Goal: Task Accomplishment & Management: Manage account settings

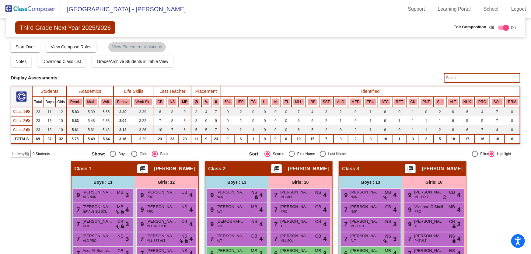
scroll to position [133, 0]
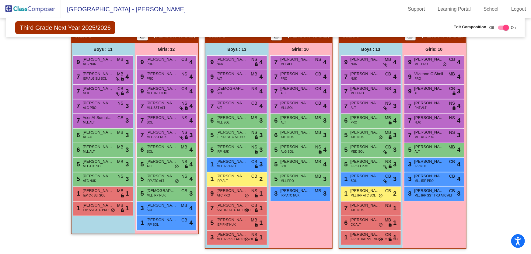
click at [27, 11] on img at bounding box center [30, 9] width 61 height 18
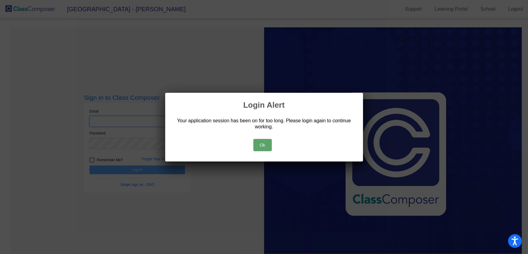
type input "[EMAIL_ADDRESS][DOMAIN_NAME]"
drag, startPoint x: 260, startPoint y: 144, endPoint x: 275, endPoint y: 146, distance: 15.5
click at [260, 144] on button "Ok" at bounding box center [263, 145] width 18 height 12
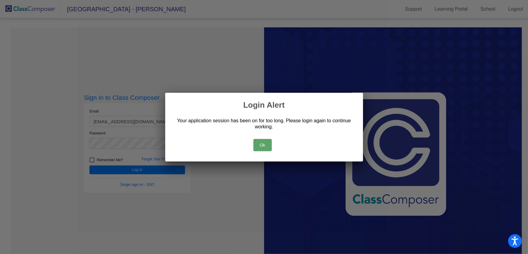
click at [265, 145] on button "Ok" at bounding box center [263, 145] width 18 height 12
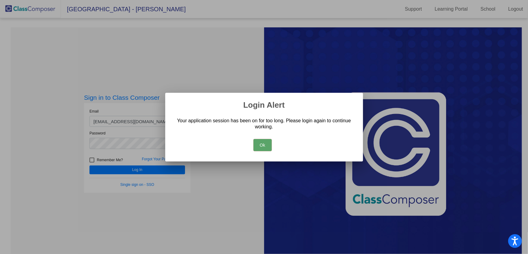
click at [265, 145] on button "Ok" at bounding box center [263, 145] width 18 height 12
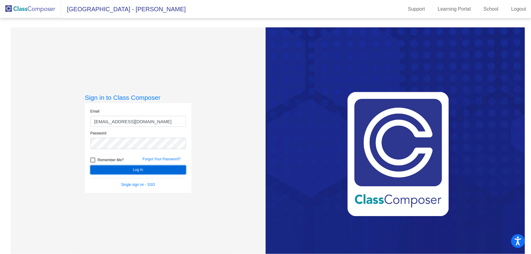
click at [150, 171] on button "Log In" at bounding box center [138, 170] width 96 height 9
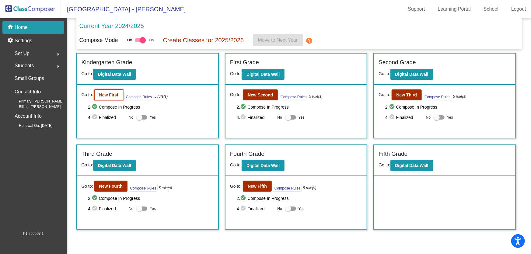
click at [107, 93] on b "New First" at bounding box center [108, 95] width 19 height 5
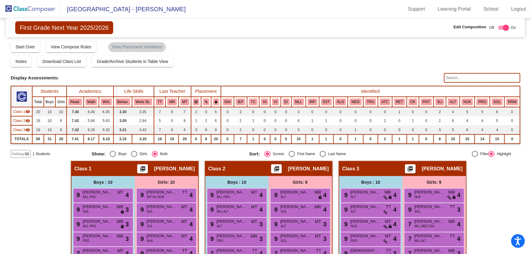
click at [24, 11] on img at bounding box center [30, 9] width 61 height 18
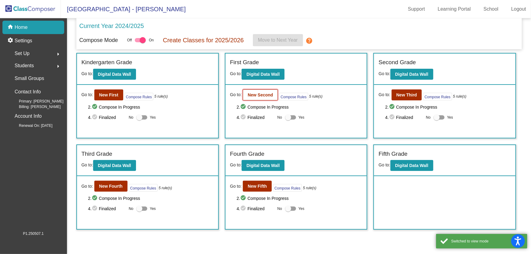
click at [252, 95] on b "New Second" at bounding box center [260, 95] width 25 height 5
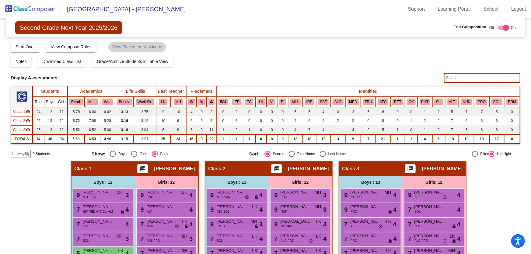
click at [23, 9] on img at bounding box center [30, 9] width 61 height 18
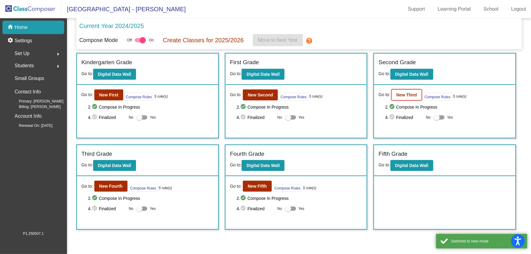
click at [403, 94] on b "New Third" at bounding box center [407, 95] width 21 height 5
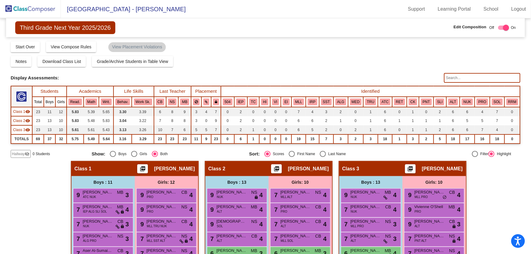
click at [30, 10] on img at bounding box center [30, 9] width 61 height 18
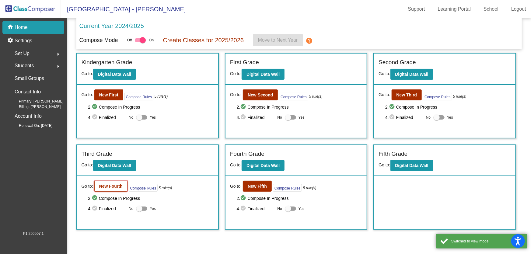
click at [118, 185] on b "New Fourth" at bounding box center [110, 186] width 23 height 5
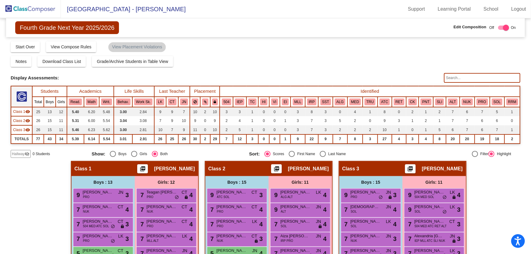
click at [33, 11] on img at bounding box center [30, 9] width 61 height 18
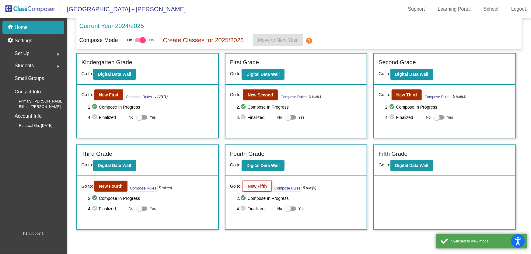
click at [256, 185] on b "New Fifth" at bounding box center [257, 186] width 19 height 5
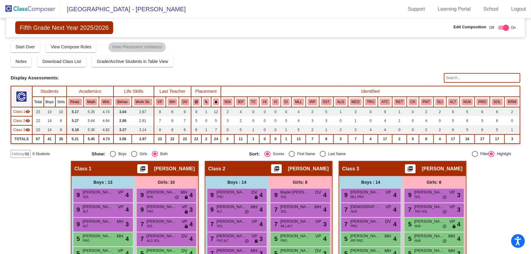
click at [40, 10] on img at bounding box center [30, 9] width 61 height 18
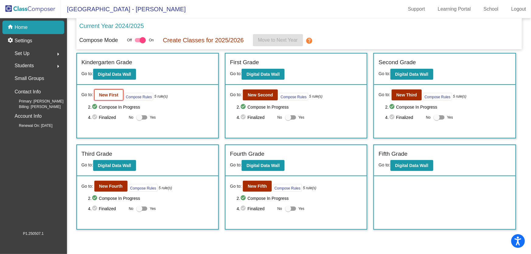
click at [101, 93] on b "New First" at bounding box center [108, 95] width 19 height 5
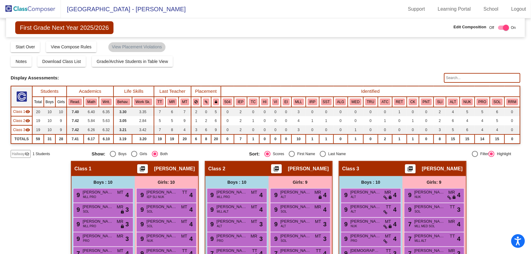
click at [455, 78] on input "text" at bounding box center [482, 78] width 76 height 10
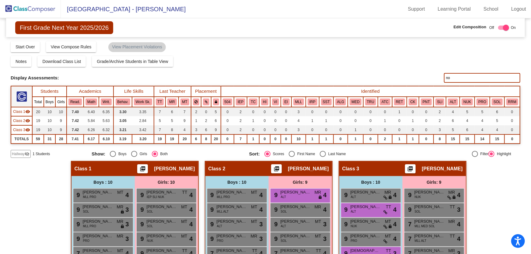
type input "n"
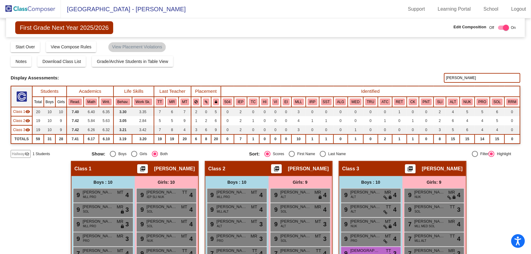
click at [459, 78] on input "[PERSON_NAME]" at bounding box center [482, 78] width 76 height 10
type input "c"
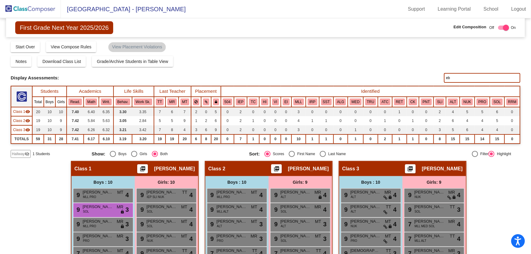
type input "e"
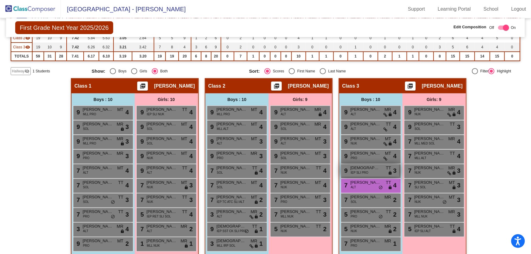
scroll to position [57, 0]
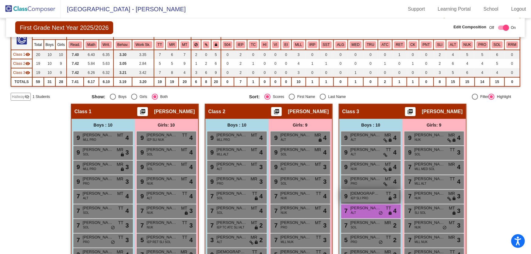
type input "b"
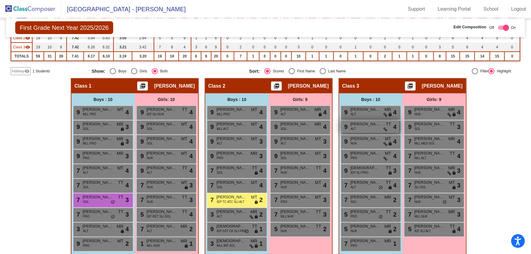
scroll to position [0, 0]
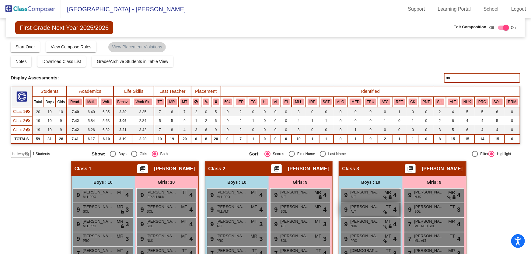
type input "a"
click at [453, 78] on input "jo" at bounding box center [482, 78] width 76 height 10
type input "j"
type input "k"
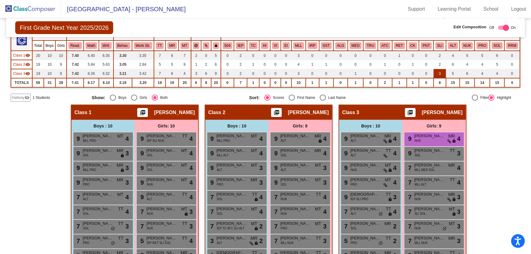
scroll to position [27, 0]
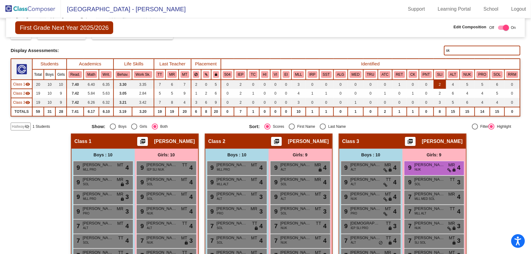
type input "s"
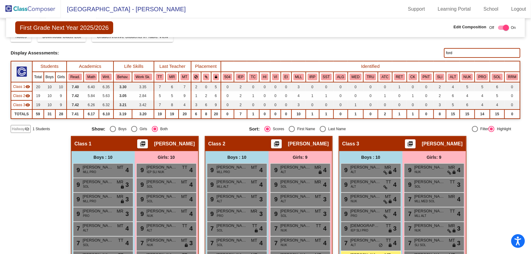
scroll to position [0, 0]
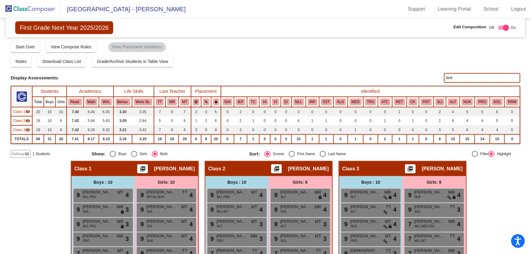
click at [452, 80] on input "ford" at bounding box center [482, 78] width 76 height 10
type input "f"
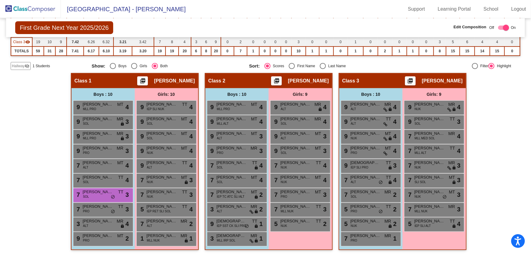
scroll to position [89, 0]
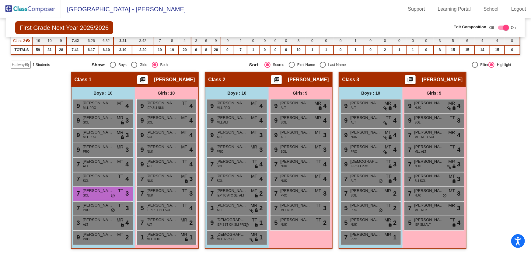
type input "bor"
click at [48, 12] on img at bounding box center [30, 9] width 61 height 18
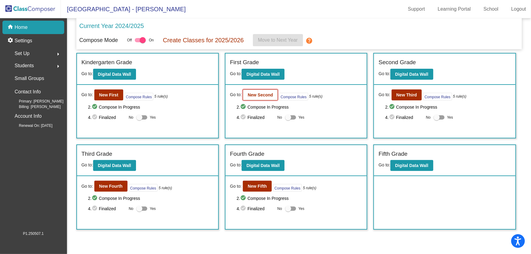
click at [259, 99] on button "New Second" at bounding box center [260, 95] width 35 height 11
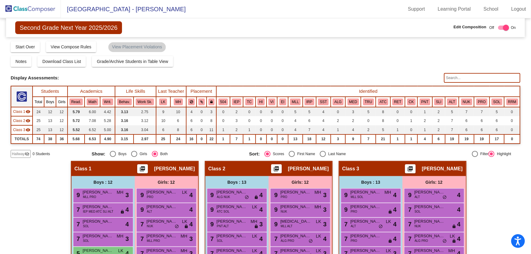
click at [455, 76] on input "text" at bounding box center [482, 78] width 76 height 10
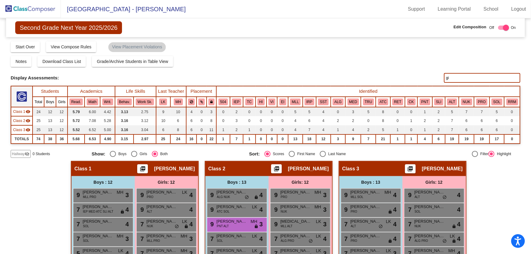
type input "g"
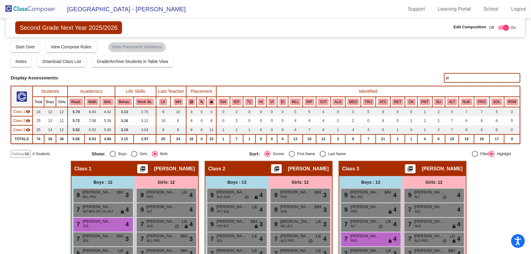
type input "p"
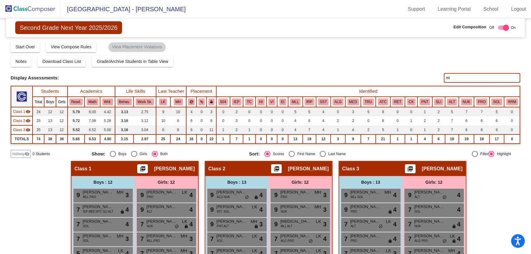
type input "m"
type input "h"
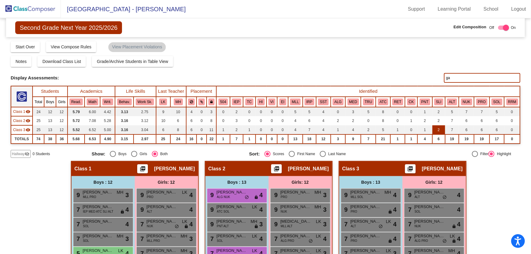
type input "g"
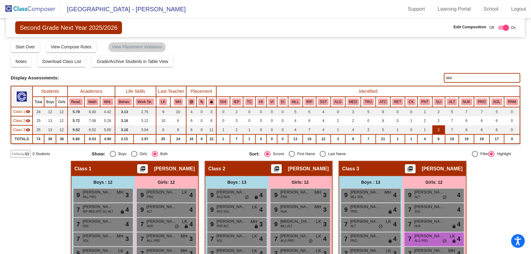
scroll to position [27, 0]
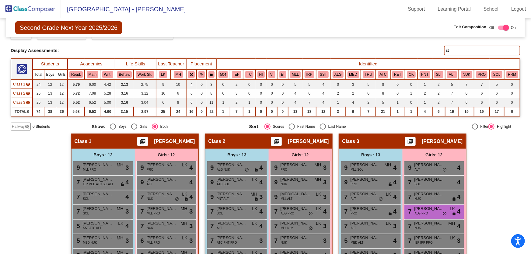
type input "s"
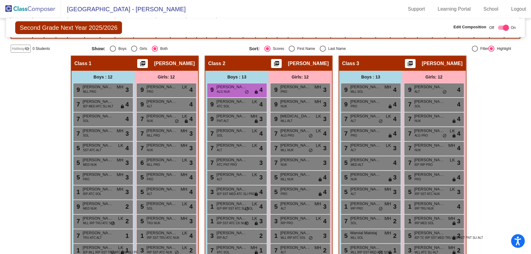
scroll to position [0, 0]
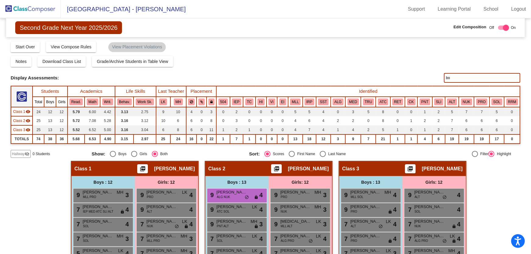
type input "b"
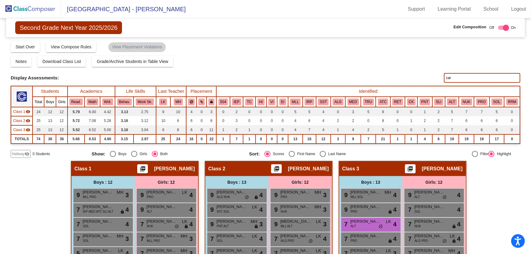
type input "car"
click at [19, 6] on img at bounding box center [30, 9] width 61 height 18
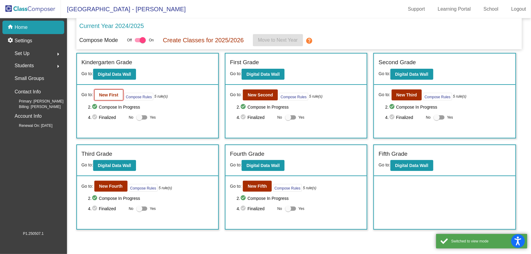
click at [119, 93] on button "New First" at bounding box center [108, 95] width 29 height 11
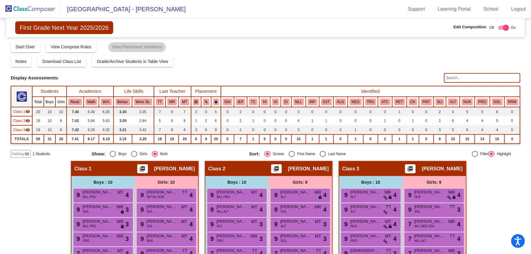
click at [448, 76] on input "text" at bounding box center [482, 78] width 76 height 10
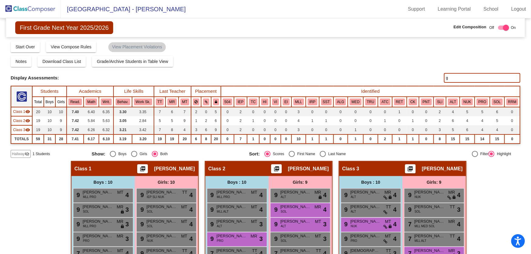
type input "g"
click at [50, 13] on img at bounding box center [30, 9] width 61 height 18
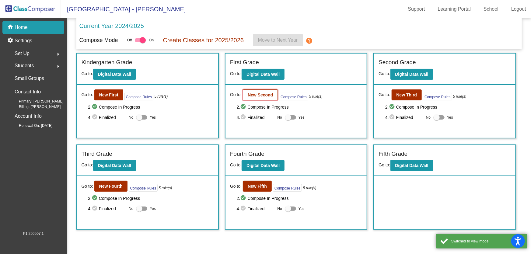
click at [262, 98] on button "New Second" at bounding box center [260, 95] width 35 height 11
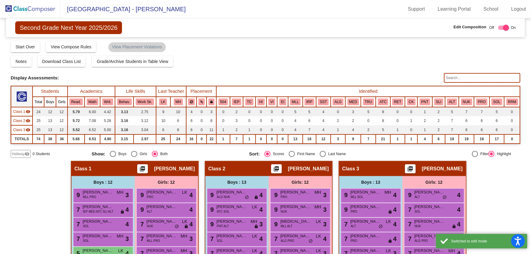
click at [445, 79] on input "text" at bounding box center [482, 78] width 76 height 10
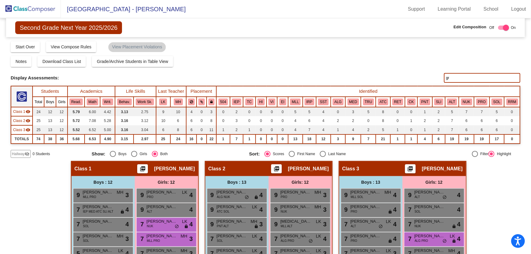
type input "gr"
click at [32, 7] on img at bounding box center [30, 9] width 61 height 18
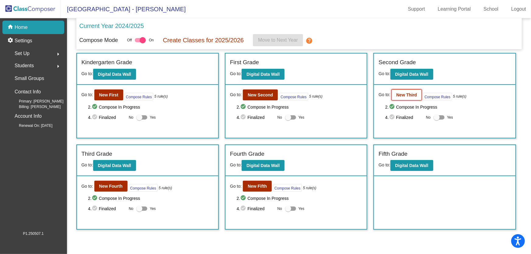
click at [412, 92] on button "New Third" at bounding box center [407, 95] width 30 height 11
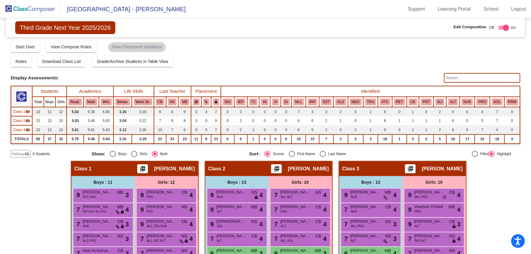
click at [453, 79] on input "text" at bounding box center [482, 78] width 76 height 10
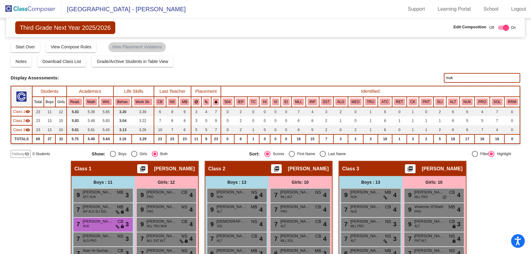
click at [470, 79] on input "muk" at bounding box center [482, 78] width 76 height 10
type input "m"
type input "b"
click at [455, 80] on input "pater" at bounding box center [482, 78] width 76 height 10
type input "p"
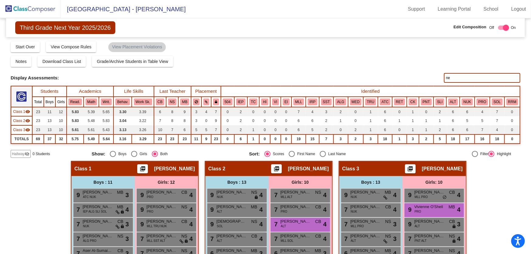
type input "n"
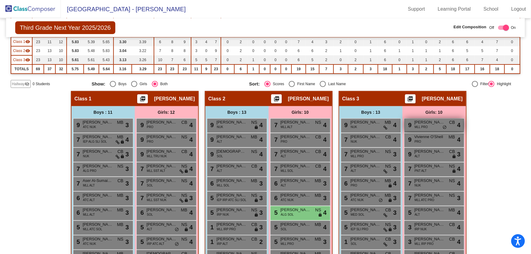
scroll to position [27, 0]
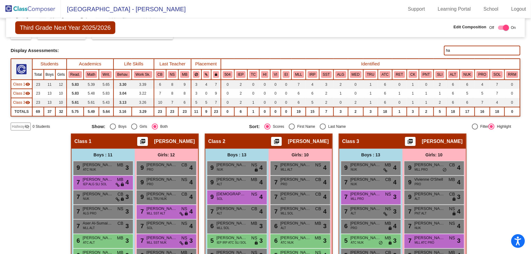
type input "h"
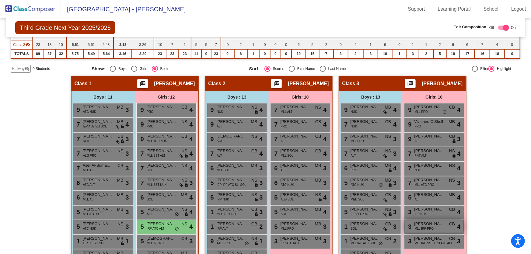
scroll to position [0, 0]
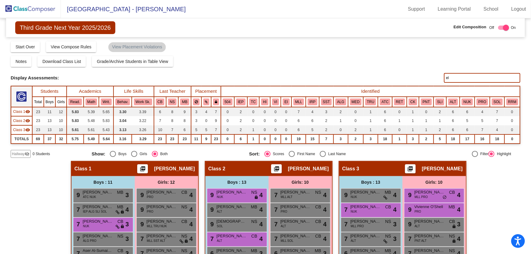
type input "e"
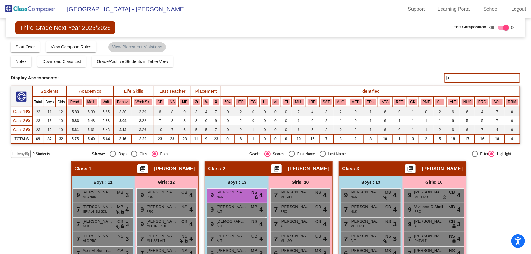
type input "j"
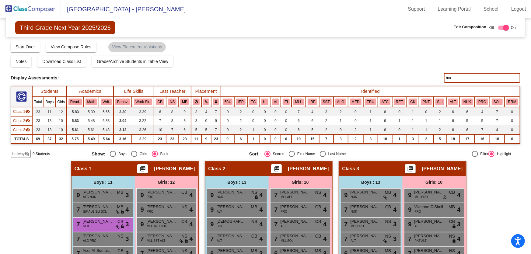
type input "m"
type input "g"
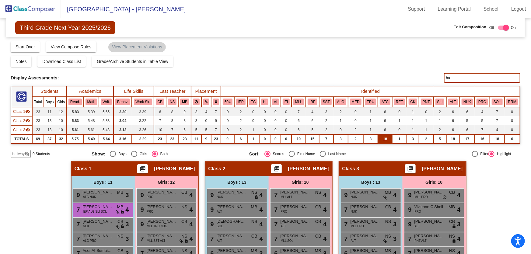
type input "h"
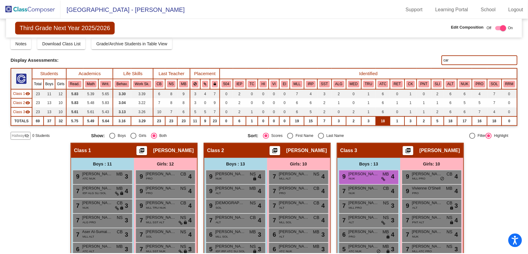
scroll to position [27, 0]
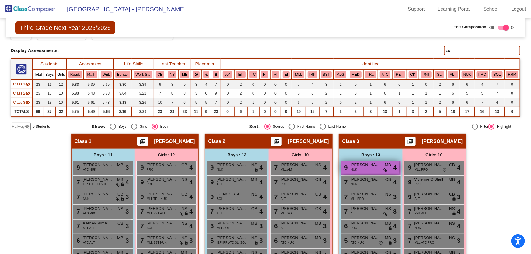
click at [364, 171] on div "9 [PERSON_NAME] NUK MB lock do_not_disturb_alt 4" at bounding box center [370, 167] width 58 height 12
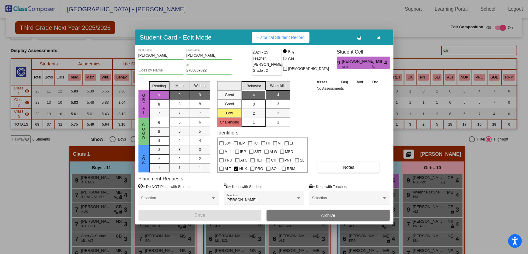
click at [380, 36] on icon "button" at bounding box center [378, 38] width 3 height 4
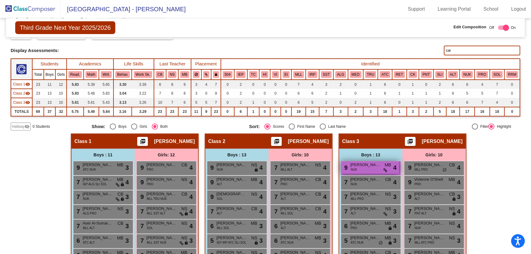
click at [362, 167] on div "9 [PERSON_NAME] NUK MB lock do_not_disturb_alt 4" at bounding box center [370, 167] width 58 height 12
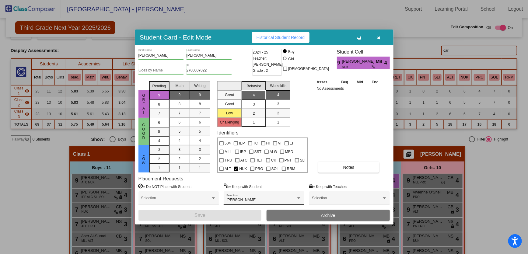
click at [283, 195] on div "[PERSON_NAME] Selection" at bounding box center [264, 199] width 75 height 11
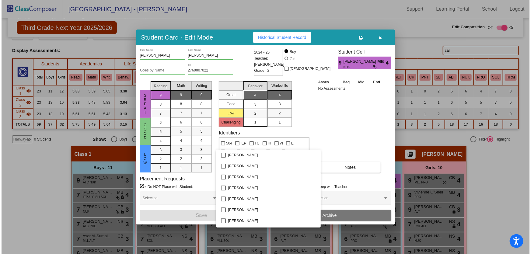
scroll to position [667, 0]
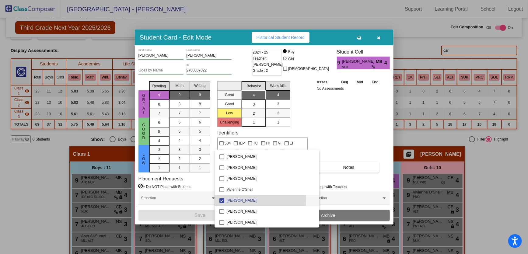
click at [222, 199] on mat-pseudo-checkbox at bounding box center [222, 201] width 5 height 5
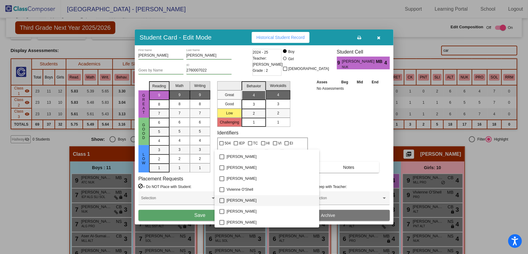
click at [201, 215] on div at bounding box center [264, 127] width 528 height 254
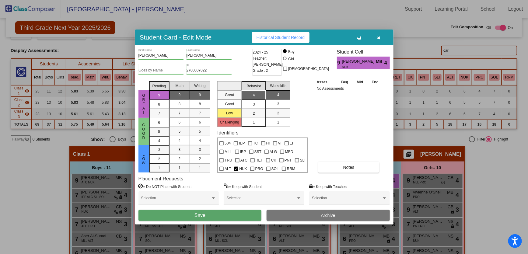
click at [201, 215] on span "Save" at bounding box center [200, 215] width 11 height 5
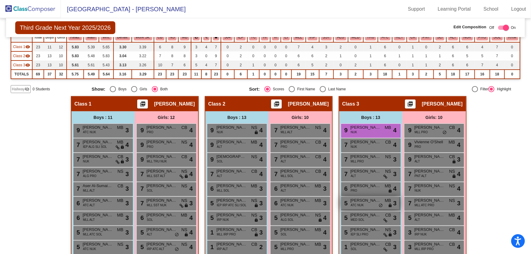
scroll to position [55, 0]
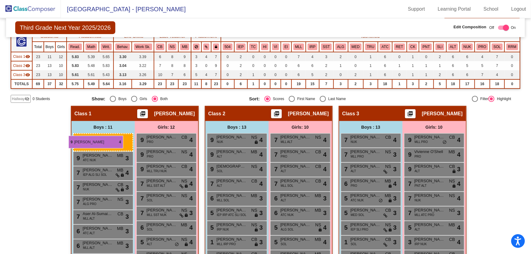
drag, startPoint x: 372, startPoint y: 138, endPoint x: 69, endPoint y: 136, distance: 303.0
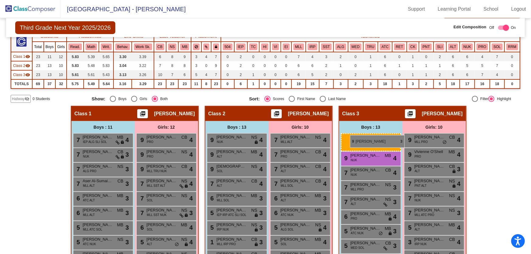
drag, startPoint x: 100, startPoint y: 141, endPoint x: 350, endPoint y: 135, distance: 250.4
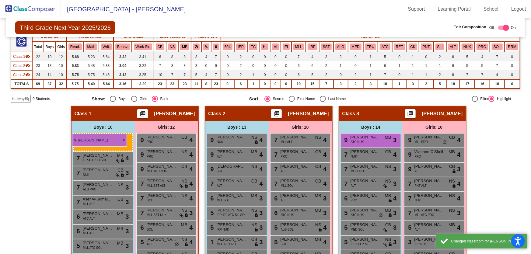
drag, startPoint x: 367, startPoint y: 142, endPoint x: 72, endPoint y: 134, distance: 295.2
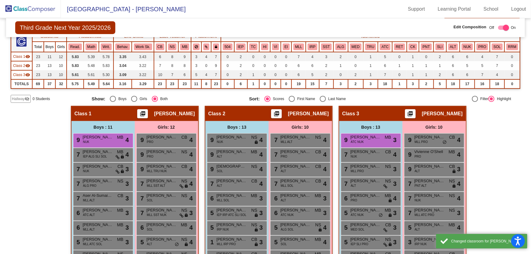
click at [73, 134] on div "9 [PERSON_NAME] NUK MB lock do_not_disturb_alt 4" at bounding box center [102, 140] width 58 height 12
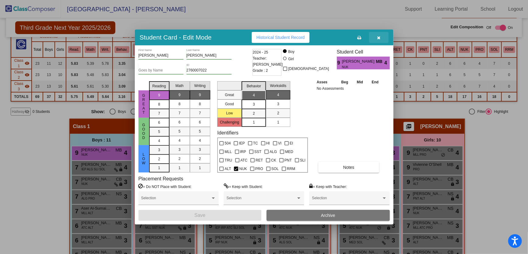
click at [379, 36] on icon "button" at bounding box center [378, 38] width 3 height 4
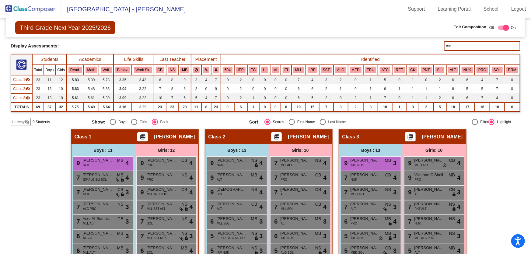
scroll to position [0, 0]
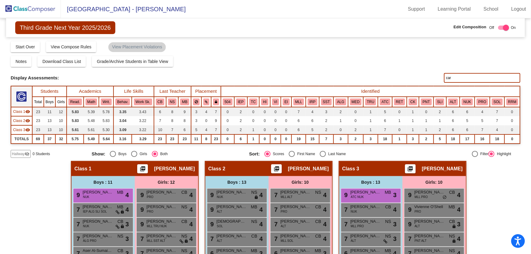
click at [466, 76] on input "car" at bounding box center [482, 78] width 76 height 10
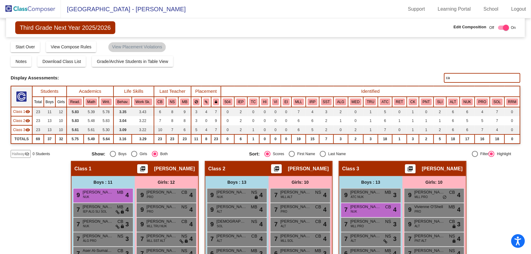
type input "c"
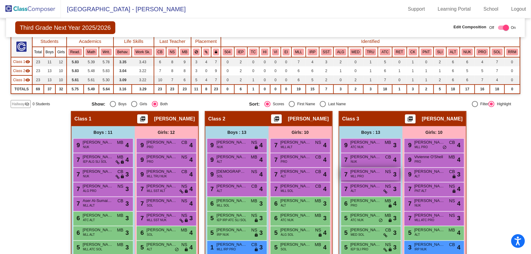
scroll to position [78, 0]
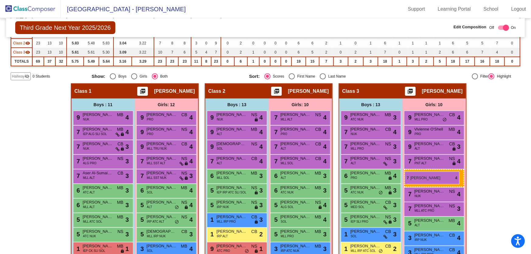
drag, startPoint x: 174, startPoint y: 178, endPoint x: 405, endPoint y: 172, distance: 231.5
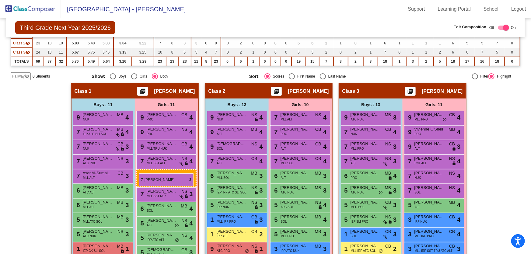
drag, startPoint x: 422, startPoint y: 206, endPoint x: 139, endPoint y: 174, distance: 285.4
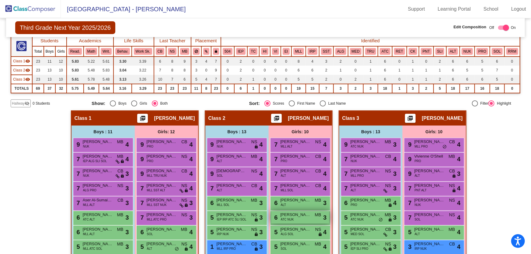
scroll to position [50, 0]
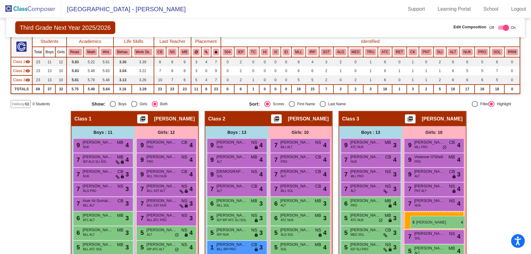
drag, startPoint x: 156, startPoint y: 231, endPoint x: 411, endPoint y: 216, distance: 255.3
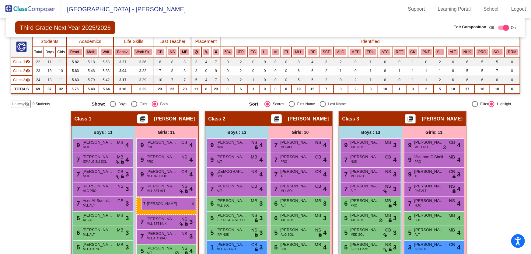
drag, startPoint x: 439, startPoint y: 218, endPoint x: 141, endPoint y: 198, distance: 297.9
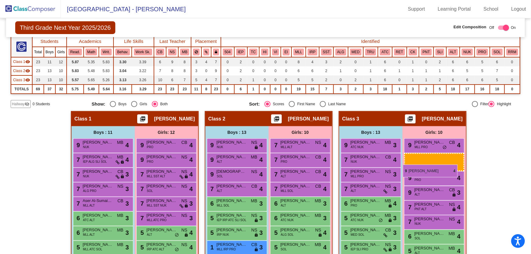
drag, startPoint x: 153, startPoint y: 179, endPoint x: 403, endPoint y: 165, distance: 250.1
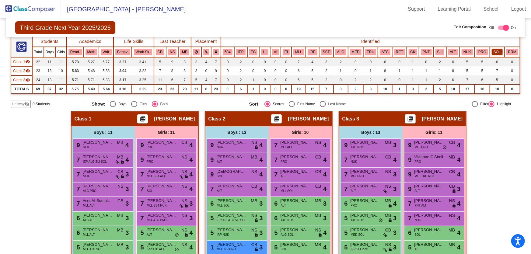
click at [496, 53] on button "SOL" at bounding box center [497, 52] width 11 height 7
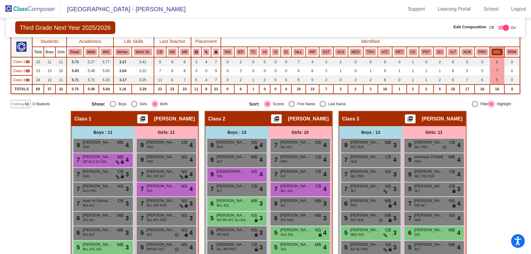
click at [496, 51] on button "SOL" at bounding box center [497, 52] width 11 height 7
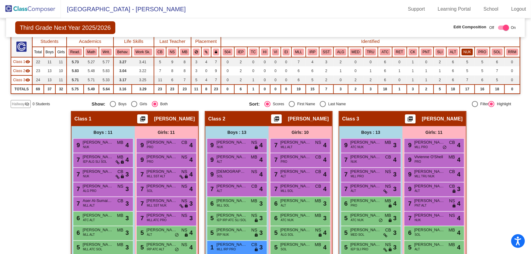
click at [464, 50] on button "NUK" at bounding box center [467, 52] width 11 height 7
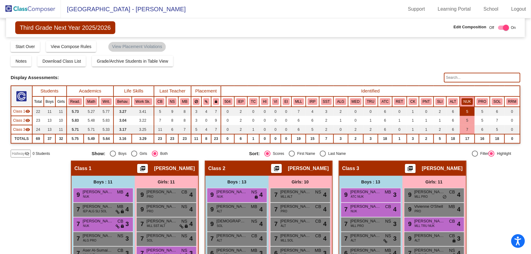
scroll to position [0, 0]
click at [467, 101] on button "NUK" at bounding box center [467, 102] width 11 height 7
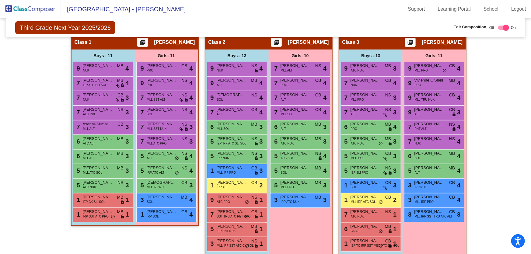
scroll to position [133, 0]
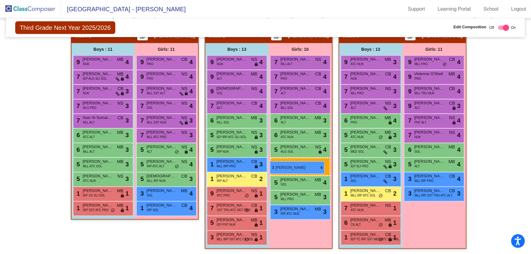
drag, startPoint x: 434, startPoint y: 179, endPoint x: 270, endPoint y: 161, distance: 164.5
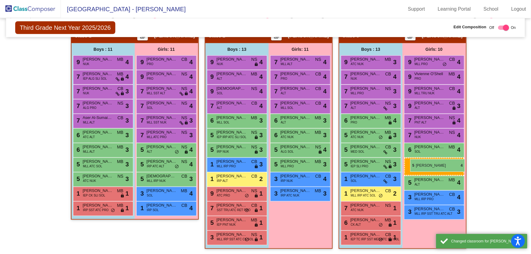
drag, startPoint x: 298, startPoint y: 166, endPoint x: 411, endPoint y: 159, distance: 112.9
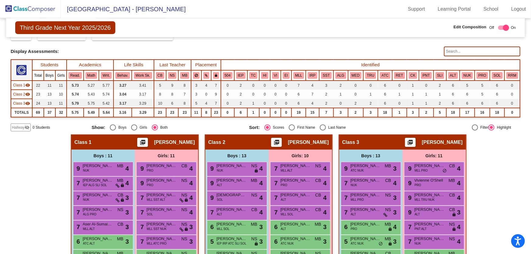
scroll to position [0, 0]
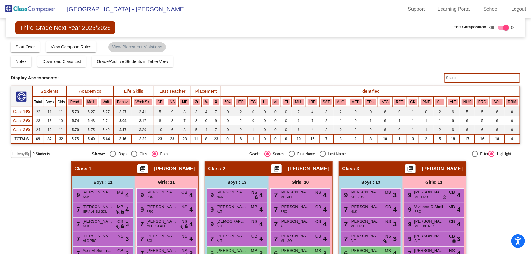
click at [458, 76] on input "text" at bounding box center [482, 78] width 76 height 10
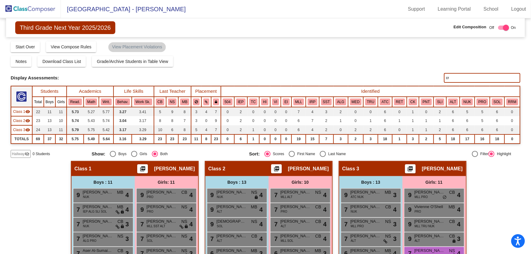
type input "c"
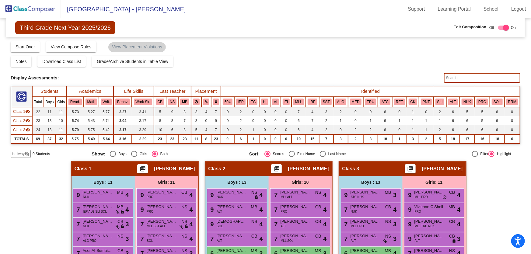
click at [33, 4] on img at bounding box center [30, 9] width 61 height 18
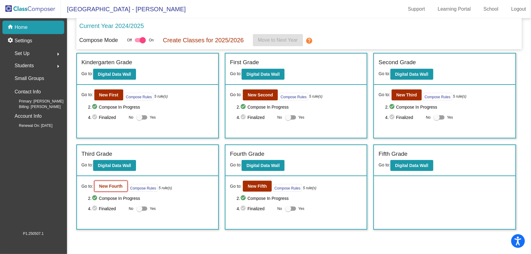
click at [118, 187] on b "New Fourth" at bounding box center [110, 186] width 23 height 5
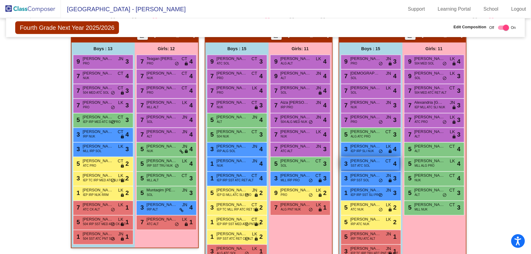
scroll to position [135, 0]
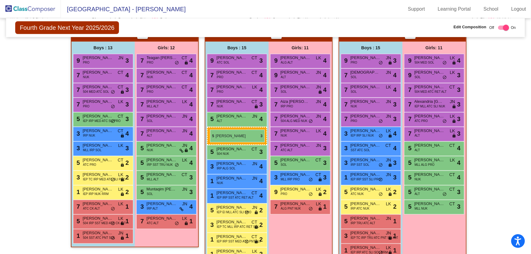
drag, startPoint x: 359, startPoint y: 132, endPoint x: 210, endPoint y: 130, distance: 148.6
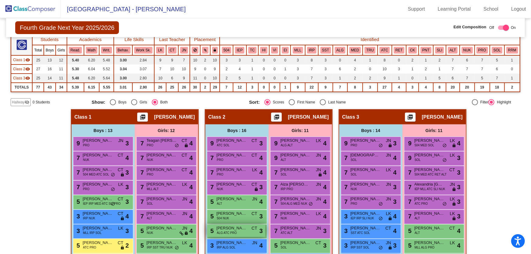
scroll to position [177, 0]
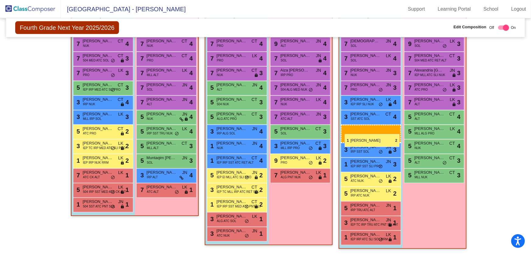
drag, startPoint x: 231, startPoint y: 207, endPoint x: 345, endPoint y: 134, distance: 135.0
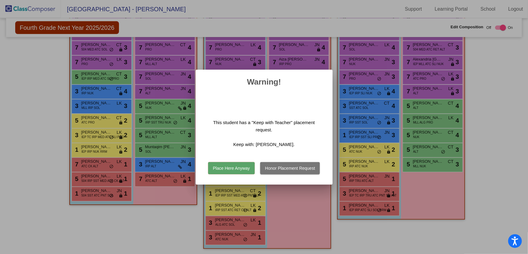
click at [246, 164] on button "Place Here Anyway" at bounding box center [231, 168] width 47 height 12
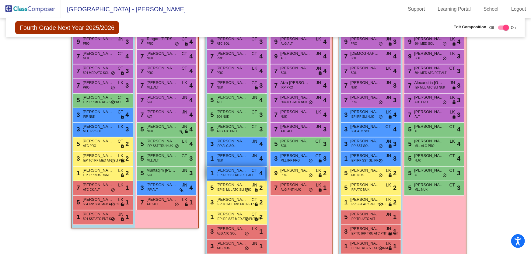
scroll to position [162, 0]
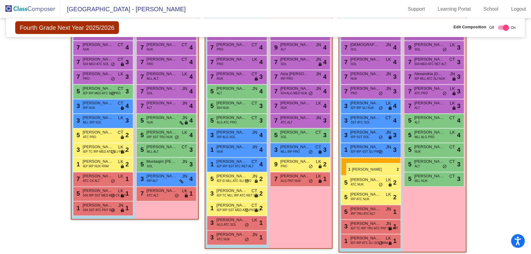
drag, startPoint x: 376, startPoint y: 194, endPoint x: 347, endPoint y: 163, distance: 42.2
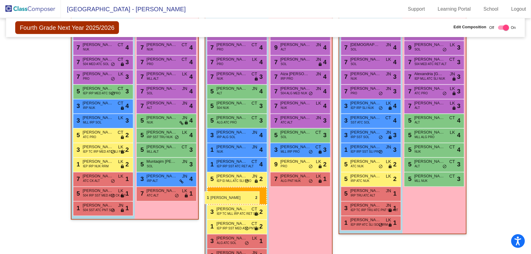
drag, startPoint x: 365, startPoint y: 193, endPoint x: 205, endPoint y: 191, distance: 160.2
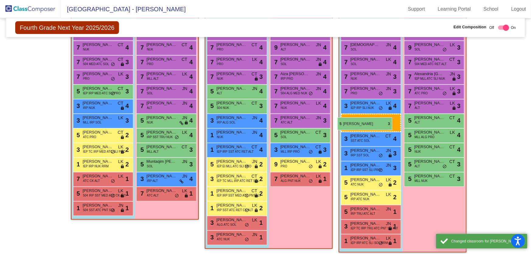
drag, startPoint x: 227, startPoint y: 120, endPoint x: 338, endPoint y: 118, distance: 111.2
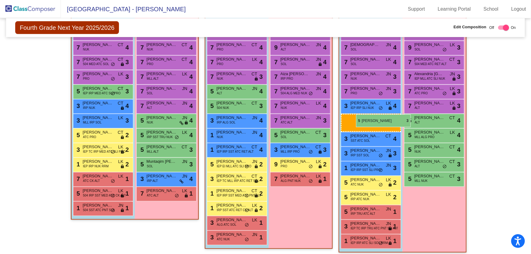
drag, startPoint x: 238, startPoint y: 117, endPoint x: 356, endPoint y: 115, distance: 117.9
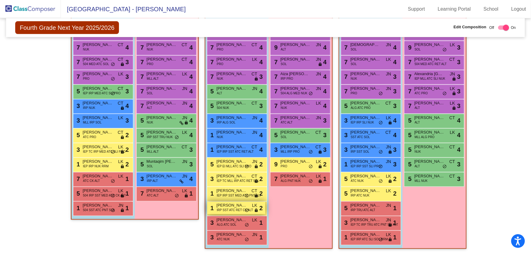
click at [232, 210] on span "IRP SST ATC RET CK ALT" at bounding box center [235, 210] width 36 height 5
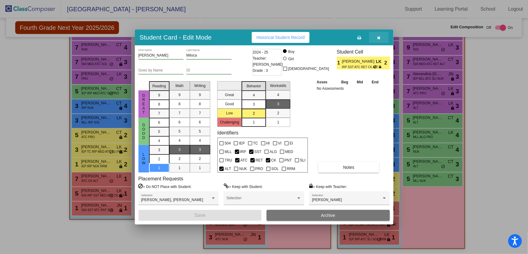
click at [377, 40] on button "button" at bounding box center [378, 37] width 19 height 11
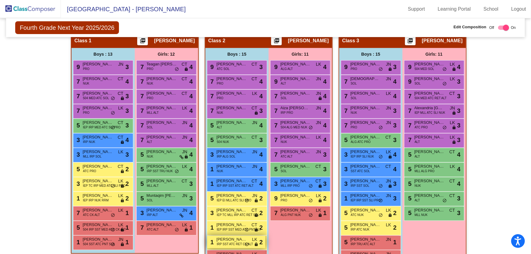
scroll to position [135, 0]
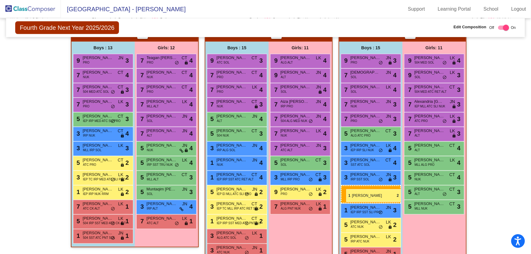
drag, startPoint x: 232, startPoint y: 238, endPoint x: 347, endPoint y: 189, distance: 125.0
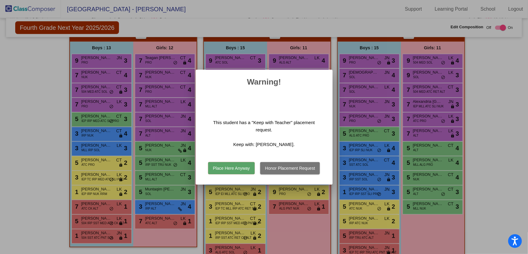
click at [240, 170] on button "Place Here Anyway" at bounding box center [231, 168] width 47 height 12
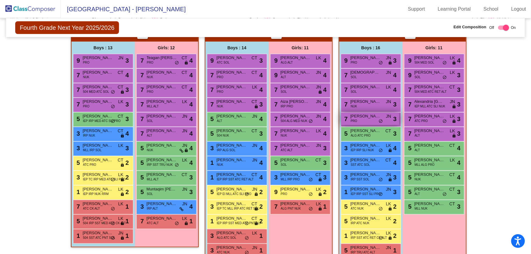
click at [349, 119] on div "7 [PERSON_NAME] PRO JN lock do_not_disturb_alt 3" at bounding box center [370, 119] width 58 height 12
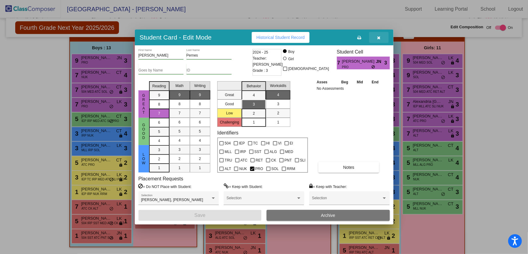
click at [383, 40] on button "button" at bounding box center [378, 37] width 19 height 11
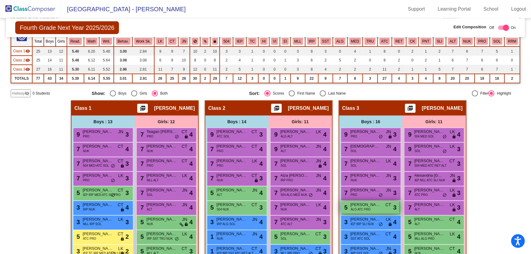
scroll to position [52, 0]
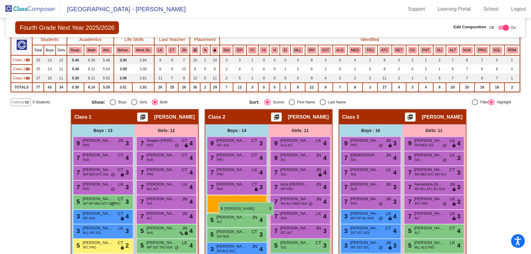
drag, startPoint x: 366, startPoint y: 216, endPoint x: 213, endPoint y: 202, distance: 153.5
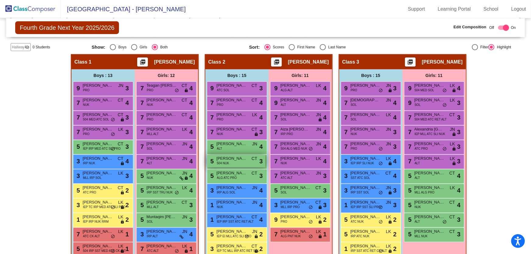
scroll to position [135, 0]
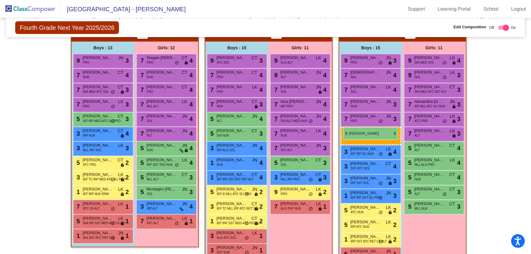
drag, startPoint x: 229, startPoint y: 145, endPoint x: 344, endPoint y: 127, distance: 116.1
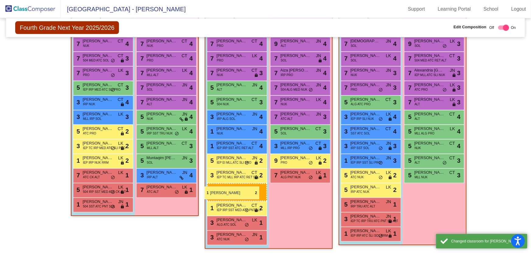
drag, startPoint x: 361, startPoint y: 194, endPoint x: 205, endPoint y: 187, distance: 156.7
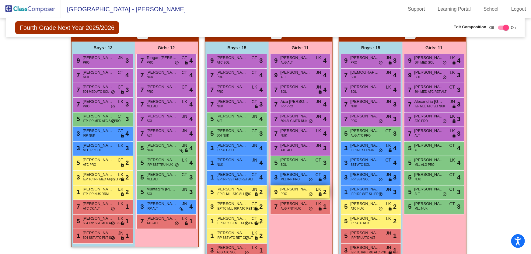
click at [292, 195] on div "9 [PERSON_NAME] PRO LK lock do_not_disturb_alt 2" at bounding box center [300, 192] width 58 height 12
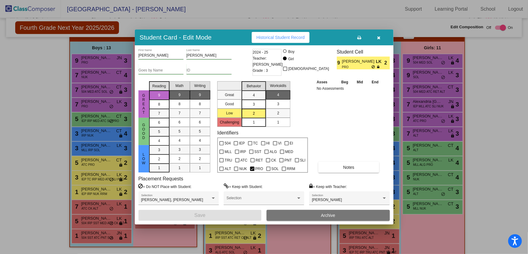
click at [379, 37] on icon "button" at bounding box center [378, 38] width 3 height 4
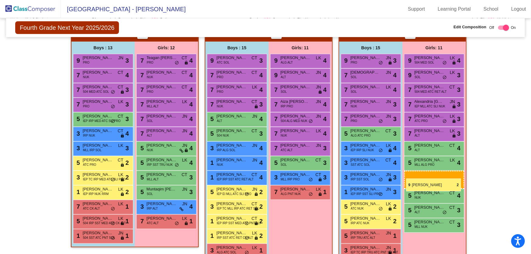
drag, startPoint x: 307, startPoint y: 184, endPoint x: 407, endPoint y: 179, distance: 99.4
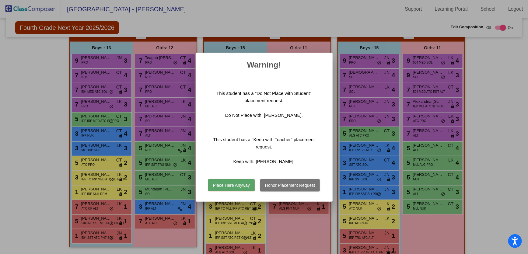
click at [224, 185] on button "Place Here Anyway" at bounding box center [231, 185] width 47 height 12
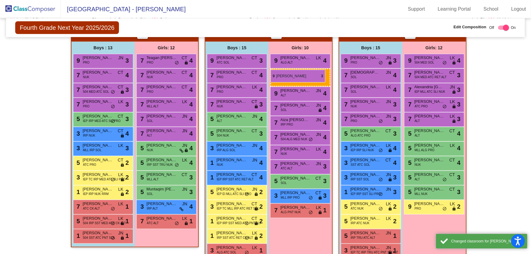
drag, startPoint x: 423, startPoint y: 73, endPoint x: 271, endPoint y: 70, distance: 152.6
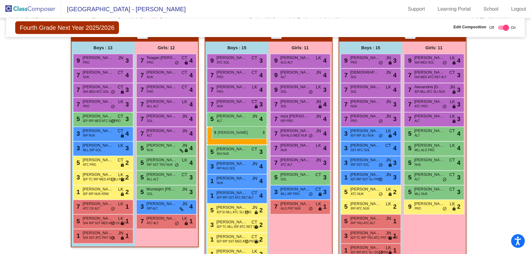
drag, startPoint x: 365, startPoint y: 131, endPoint x: 212, endPoint y: 126, distance: 152.3
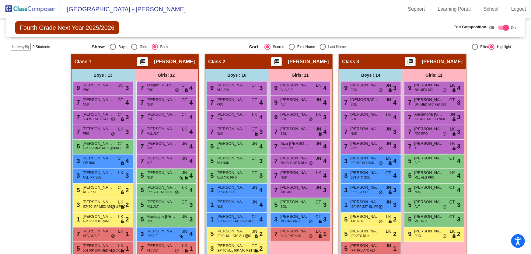
scroll to position [138, 0]
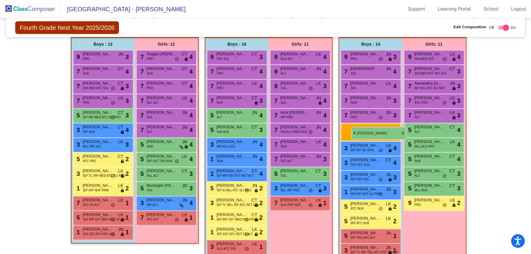
drag, startPoint x: 230, startPoint y: 146, endPoint x: 352, endPoint y: 127, distance: 123.5
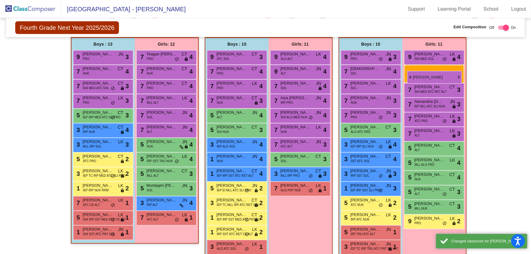
drag, startPoint x: 289, startPoint y: 88, endPoint x: 407, endPoint y: 71, distance: 119.4
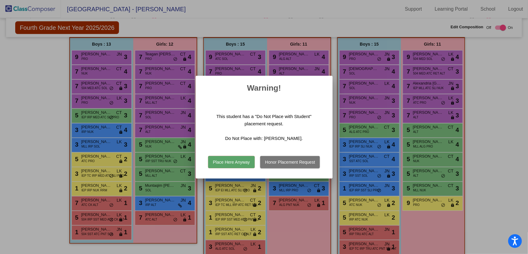
click at [229, 158] on button "Place Here Anyway" at bounding box center [231, 162] width 47 height 12
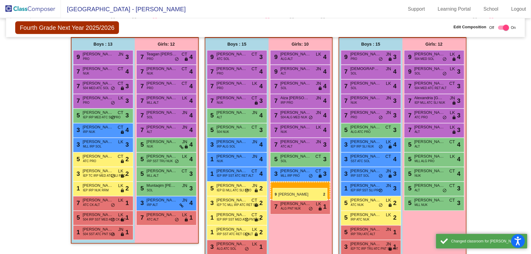
drag, startPoint x: 414, startPoint y: 216, endPoint x: 273, endPoint y: 188, distance: 143.5
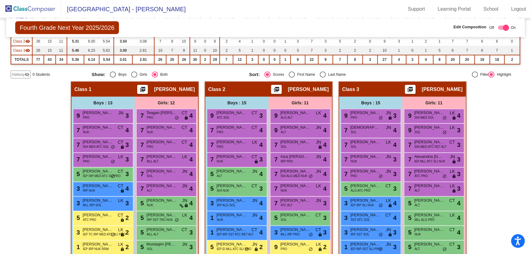
scroll to position [79, 0]
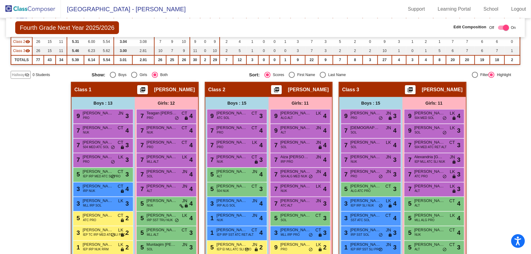
click at [49, 9] on img at bounding box center [30, 9] width 61 height 18
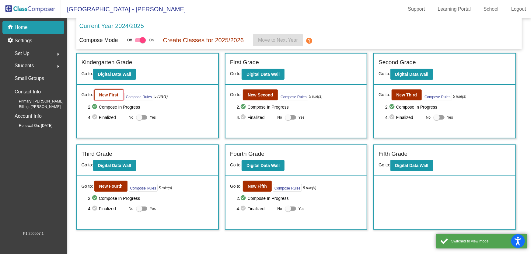
click at [104, 91] on button "New First" at bounding box center [108, 95] width 29 height 11
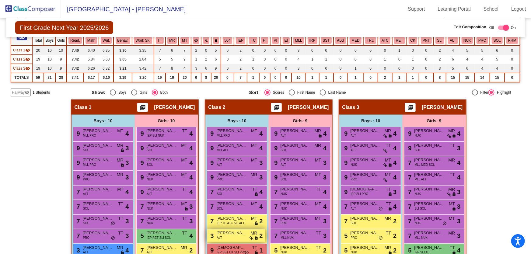
scroll to position [65, 0]
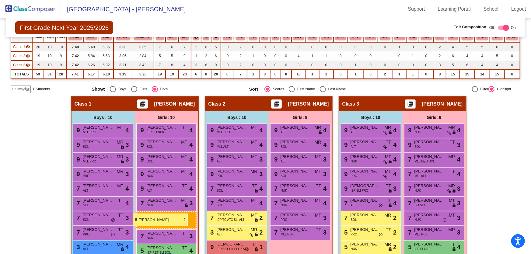
drag, startPoint x: 301, startPoint y: 247, endPoint x: 133, endPoint y: 214, distance: 171.4
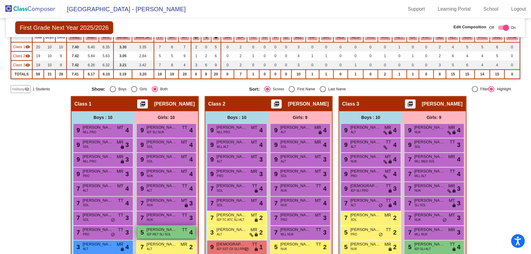
scroll to position [67, 0]
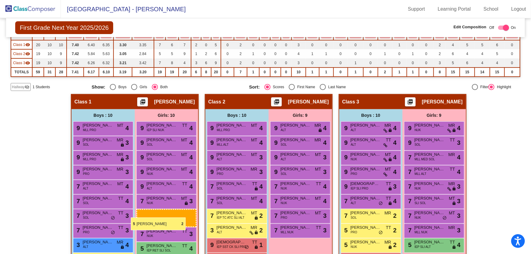
drag, startPoint x: 289, startPoint y: 245, endPoint x: 133, endPoint y: 215, distance: 158.5
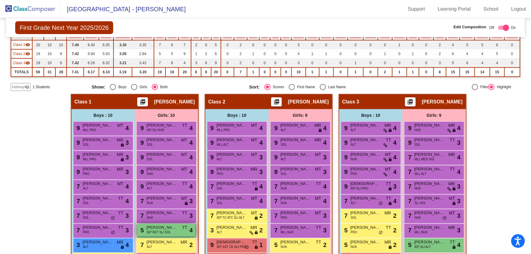
scroll to position [69, 0]
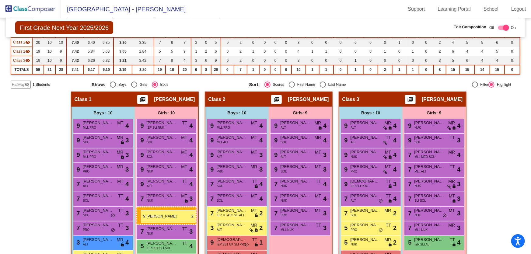
drag, startPoint x: 311, startPoint y: 248, endPoint x: 141, endPoint y: 210, distance: 174.2
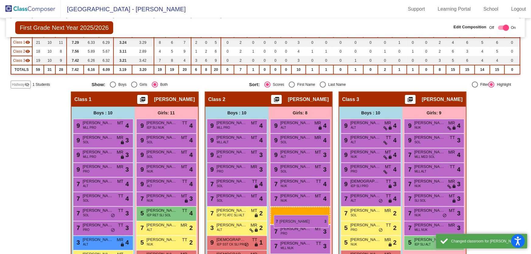
drag, startPoint x: 157, startPoint y: 212, endPoint x: 274, endPoint y: 215, distance: 117.6
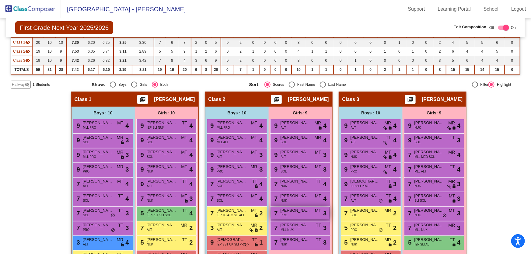
scroll to position [89, 0]
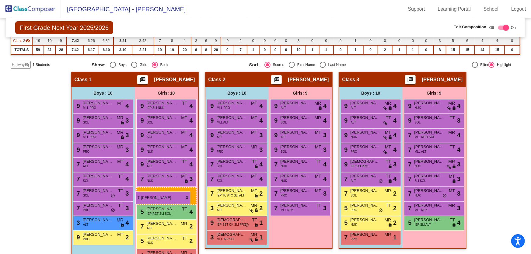
drag, startPoint x: 292, startPoint y: 224, endPoint x: 136, endPoint y: 192, distance: 159.8
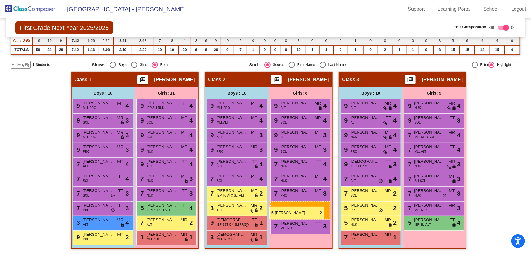
drag, startPoint x: 169, startPoint y: 238, endPoint x: 270, endPoint y: 207, distance: 104.8
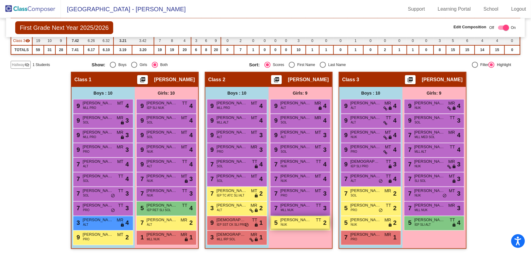
click at [295, 225] on div "5 [PERSON_NAME] NUK TT lock do_not_disturb_alt 2" at bounding box center [300, 223] width 58 height 12
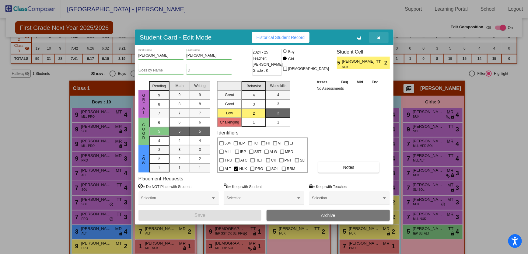
click at [379, 39] on icon "button" at bounding box center [378, 38] width 3 height 4
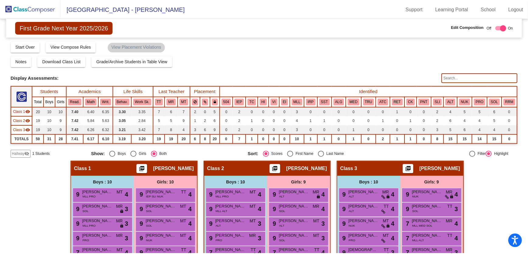
scroll to position [89, 0]
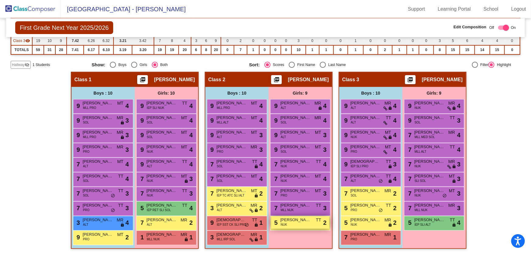
click at [286, 222] on div "5 [PERSON_NAME] NUK TT lock do_not_disturb_alt 2" at bounding box center [300, 223] width 58 height 12
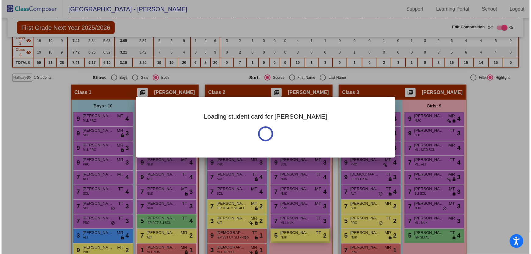
scroll to position [93, 0]
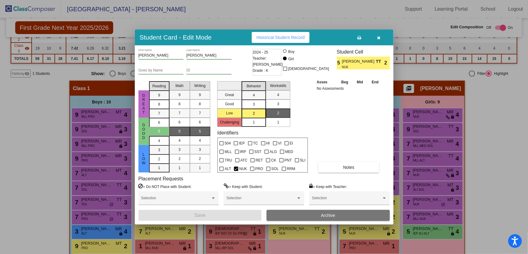
click at [381, 39] on button "button" at bounding box center [378, 37] width 19 height 11
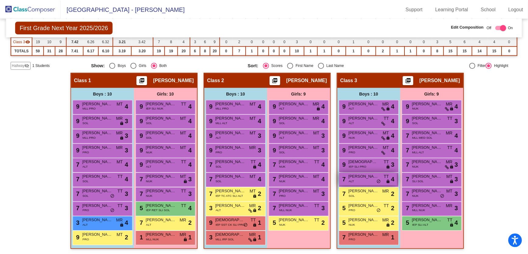
scroll to position [89, 0]
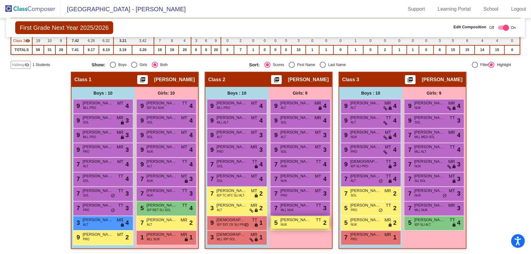
click at [286, 222] on div "5 [PERSON_NAME] NUK TT lock do_not_disturb_alt 2" at bounding box center [300, 223] width 58 height 12
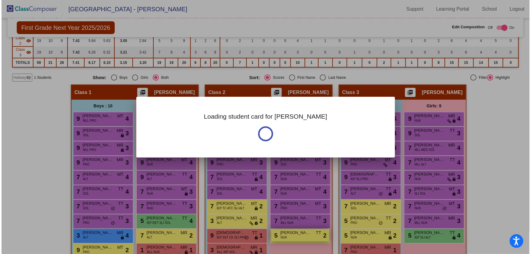
scroll to position [93, 0]
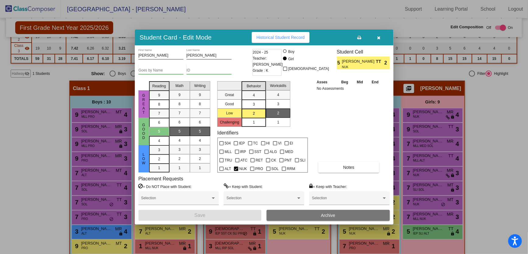
click at [279, 107] on div "3" at bounding box center [279, 104] width 12 height 9
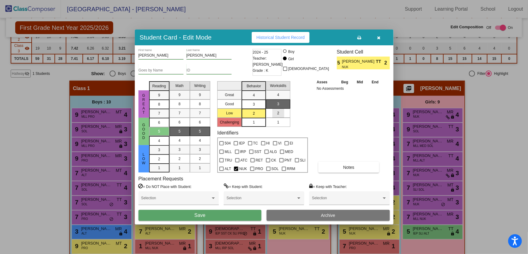
click at [278, 110] on div "2" at bounding box center [279, 113] width 12 height 9
click at [380, 37] on icon "button" at bounding box center [378, 38] width 3 height 4
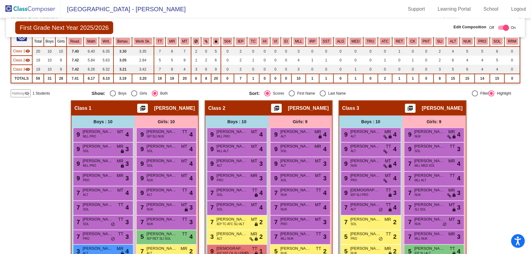
scroll to position [89, 0]
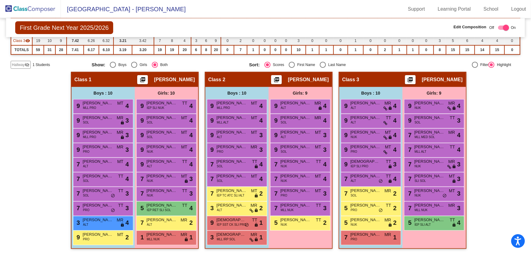
click at [30, 64] on div "Hallway visibility_off" at bounding box center [21, 65] width 20 height 8
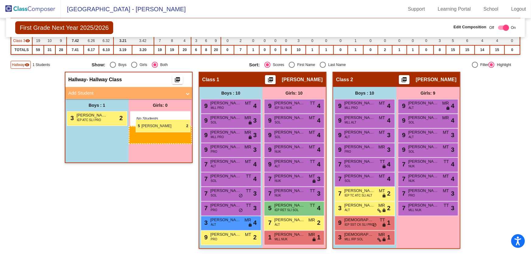
drag, startPoint x: 417, startPoint y: 222, endPoint x: 136, endPoint y: 120, distance: 299.3
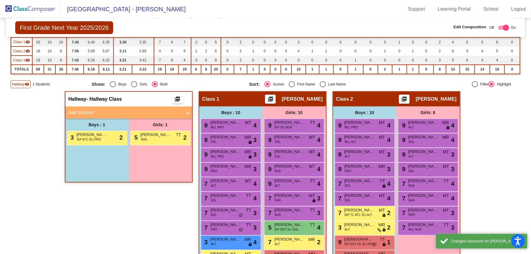
scroll to position [62, 0]
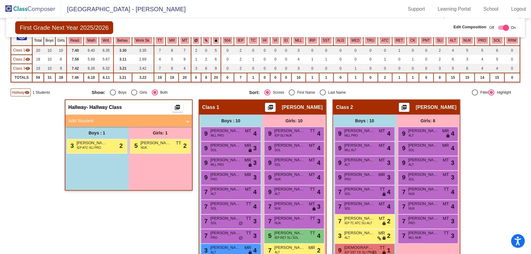
click at [28, 90] on mat-icon "visibility" at bounding box center [27, 92] width 5 height 5
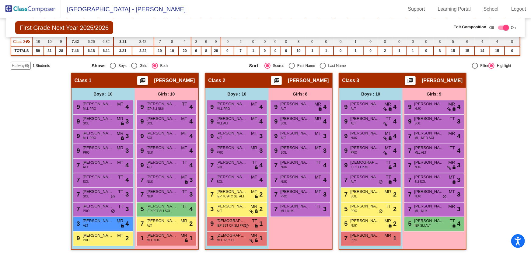
scroll to position [89, 0]
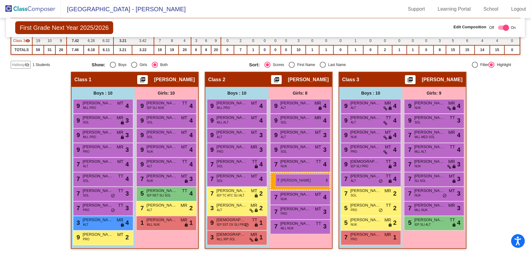
drag, startPoint x: 165, startPoint y: 196, endPoint x: 274, endPoint y: 174, distance: 110.7
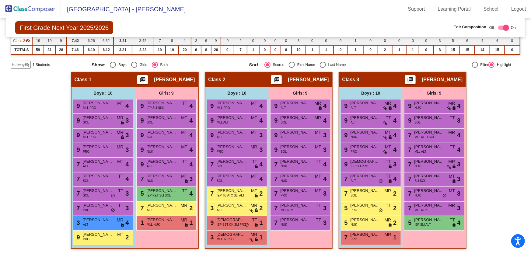
click at [499, 180] on div "Hallway - Hallway Class picture_as_pdf Add Student First Name Last Name Student…" at bounding box center [266, 163] width 510 height 183
click at [28, 66] on mat-icon "visibility_off" at bounding box center [27, 64] width 5 height 5
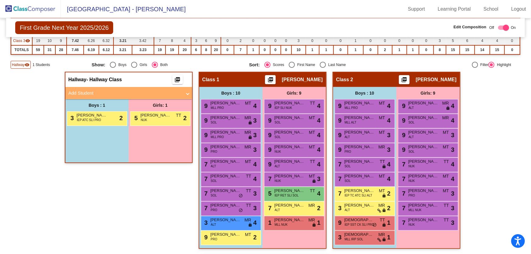
click at [36, 62] on span "1 Students" at bounding box center [41, 64] width 17 height 5
click at [29, 64] on mat-icon "visibility" at bounding box center [27, 64] width 5 height 5
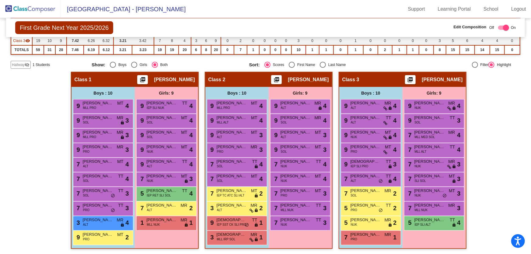
click at [29, 64] on mat-icon "visibility_off" at bounding box center [27, 64] width 5 height 5
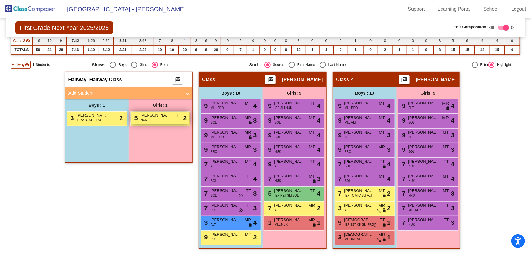
click at [144, 119] on span "NUK" at bounding box center [144, 120] width 6 height 5
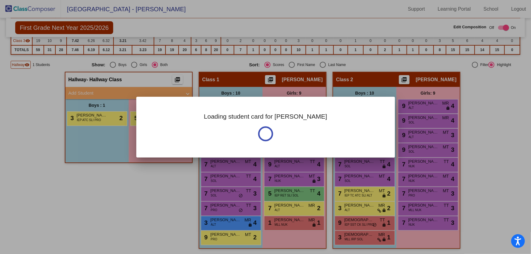
scroll to position [93, 0]
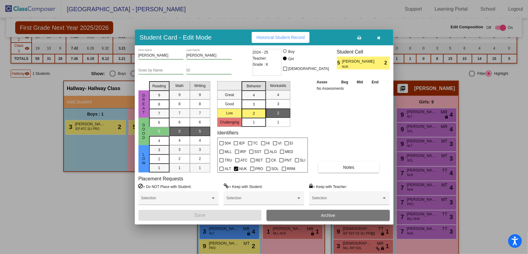
click at [303, 217] on button "Archive" at bounding box center [328, 215] width 123 height 11
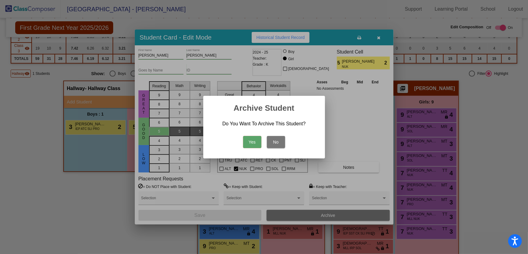
click at [254, 142] on button "Yes" at bounding box center [252, 142] width 18 height 12
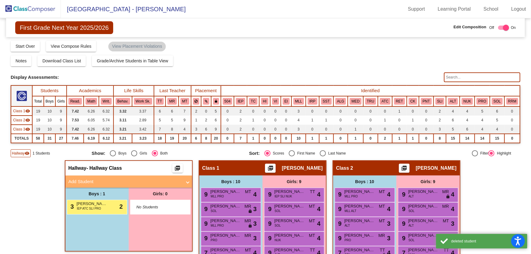
scroll to position [0, 0]
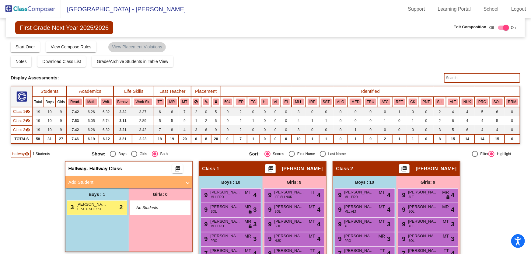
click at [19, 9] on img at bounding box center [30, 9] width 61 height 18
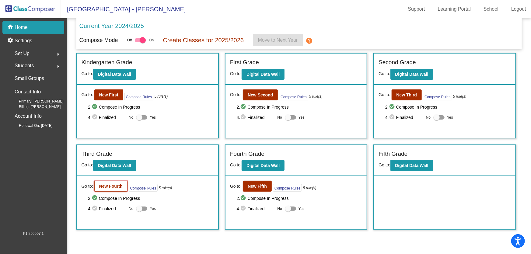
click at [119, 185] on b "New Fourth" at bounding box center [110, 186] width 23 height 5
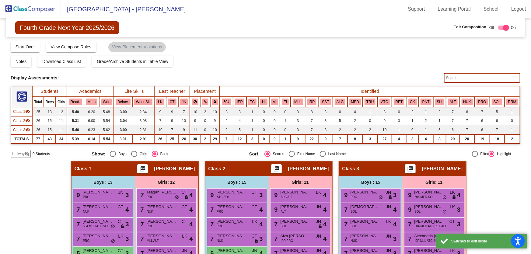
click at [453, 79] on input "text" at bounding box center [482, 78] width 76 height 10
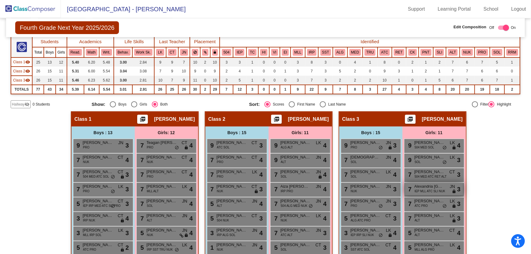
scroll to position [111, 0]
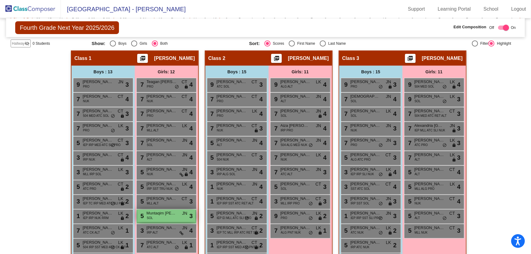
click at [162, 218] on div "5 Muntaqim [PERSON_NAME] SOL JN lock do_not_disturb_alt 3" at bounding box center [166, 216] width 58 height 12
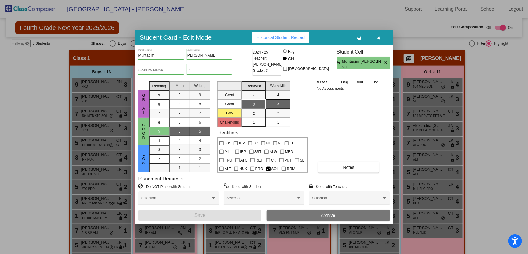
click at [381, 41] on button "button" at bounding box center [378, 37] width 19 height 11
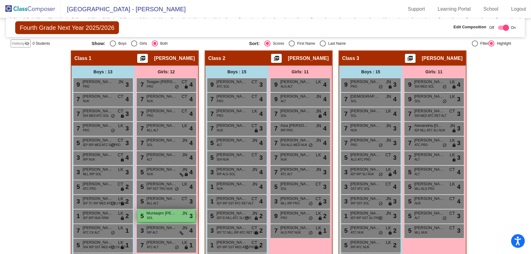
click at [176, 219] on div "5 Muntaqim [PERSON_NAME] SOL JN lock do_not_disturb_alt 3" at bounding box center [166, 216] width 58 height 12
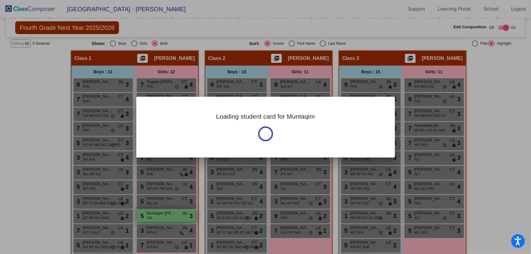
click at [176, 219] on div "Loading student card for Muntaqim Notes Current Year - Last Edited: [DATE] New …" at bounding box center [265, 127] width 531 height 254
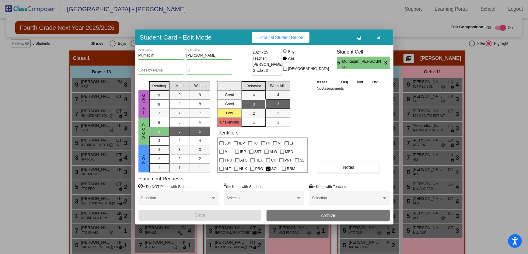
click at [292, 215] on button "Archive" at bounding box center [328, 215] width 123 height 11
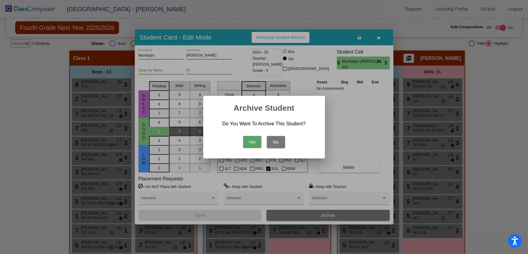
click at [257, 143] on button "Yes" at bounding box center [252, 142] width 18 height 12
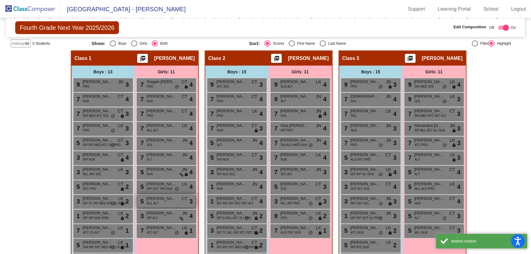
scroll to position [27, 0]
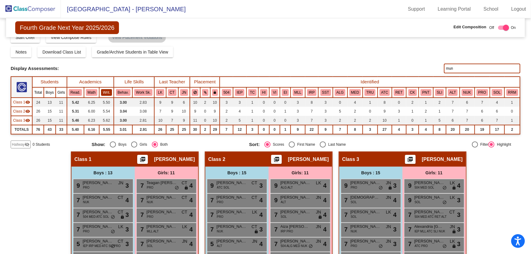
scroll to position [0, 0]
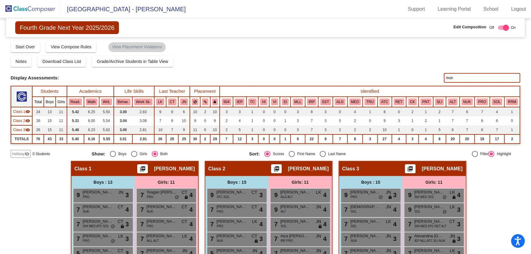
click at [222, 66] on div "Notes Download Class List Import Students Grade/Archive Students in Table View …" at bounding box center [266, 61] width 510 height 11
click at [467, 78] on input "mun" at bounding box center [482, 78] width 76 height 10
type input "m"
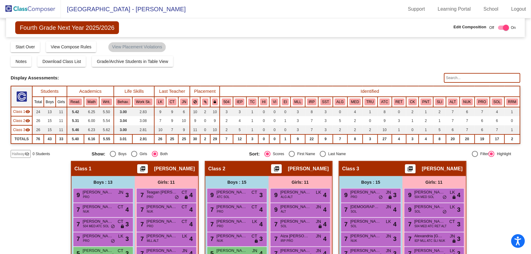
click at [15, 12] on img at bounding box center [30, 9] width 61 height 18
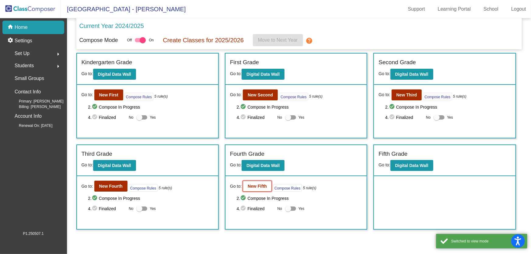
click at [262, 188] on b "New Fifth" at bounding box center [257, 186] width 19 height 5
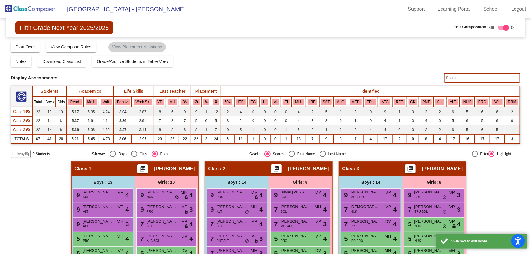
click at [457, 80] on input "text" at bounding box center [482, 78] width 76 height 10
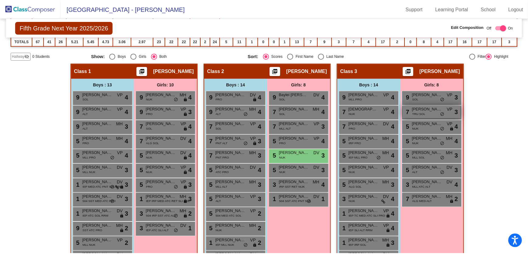
scroll to position [111, 0]
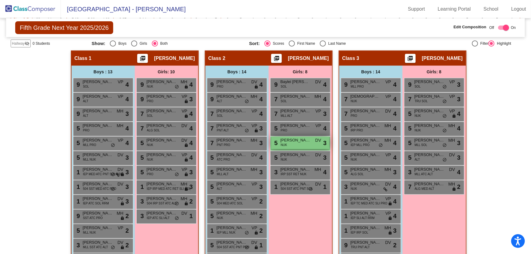
click at [298, 140] on span "[PERSON_NAME]" at bounding box center [296, 140] width 30 height 6
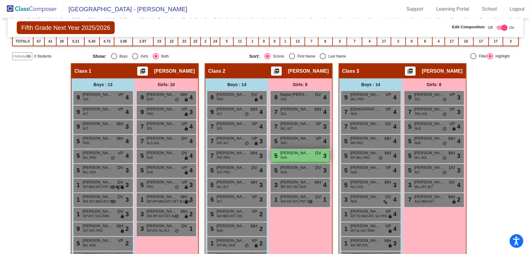
scroll to position [119, 0]
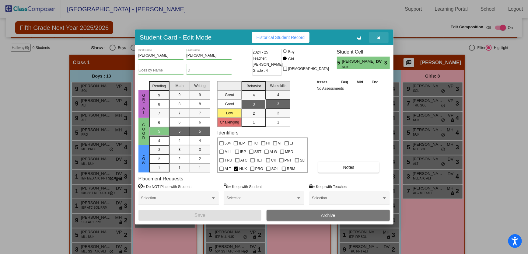
click at [378, 38] on icon "button" at bounding box center [378, 38] width 3 height 4
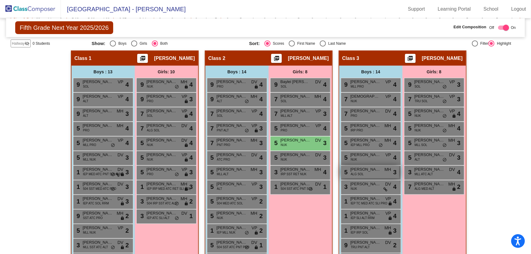
scroll to position [27, 0]
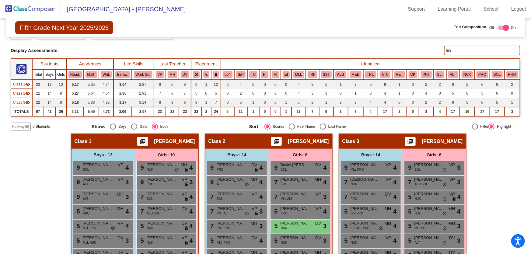
click at [468, 53] on input "hin" at bounding box center [482, 51] width 76 height 10
type input "h"
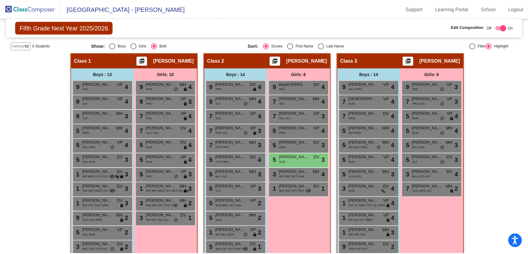
scroll to position [111, 0]
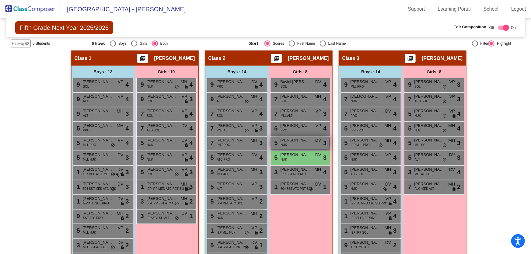
type input "[PERSON_NAME]"
click at [295, 142] on span "[PERSON_NAME]" at bounding box center [296, 140] width 30 height 6
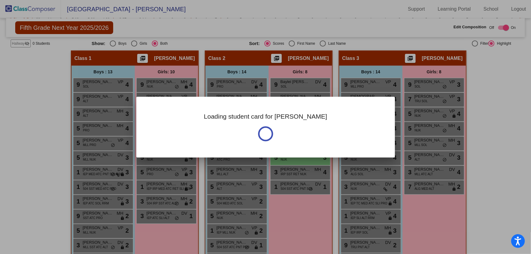
scroll to position [119, 0]
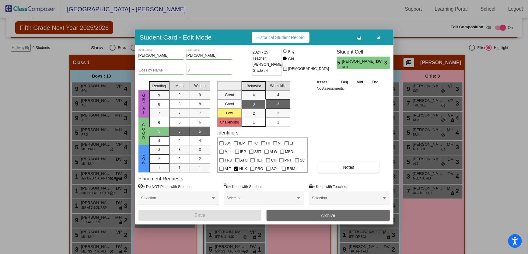
click at [287, 213] on button "Archive" at bounding box center [328, 215] width 123 height 11
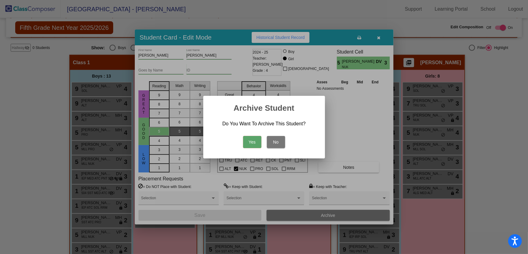
click at [253, 140] on button "Yes" at bounding box center [252, 142] width 18 height 12
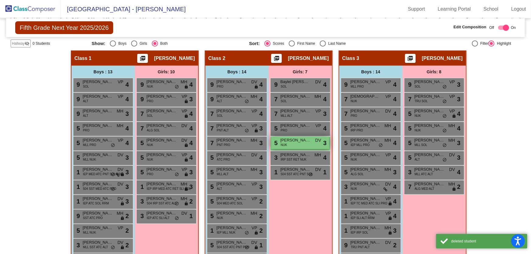
click at [295, 145] on div "5 [PERSON_NAME] NUK DV lock do_not_disturb_alt 3" at bounding box center [300, 143] width 58 height 12
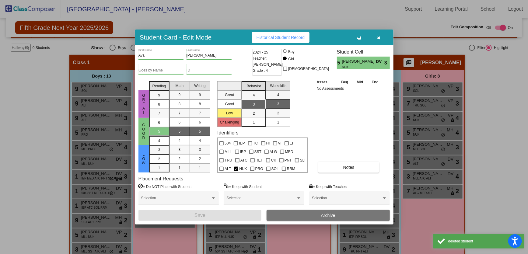
click at [299, 215] on button "Archive" at bounding box center [328, 215] width 123 height 11
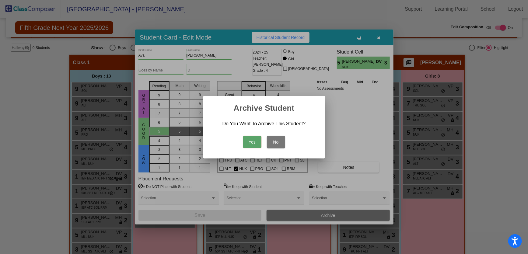
click at [247, 143] on button "Yes" at bounding box center [252, 142] width 18 height 12
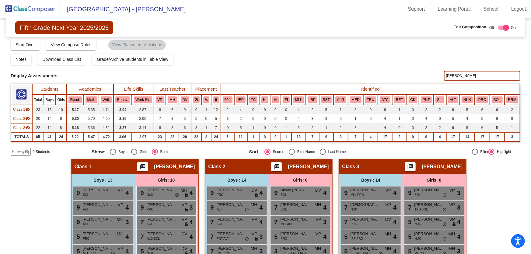
scroll to position [0, 0]
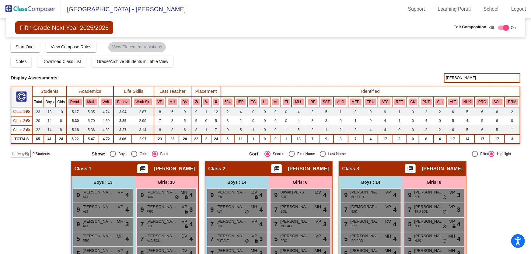
click at [37, 7] on img at bounding box center [30, 9] width 61 height 18
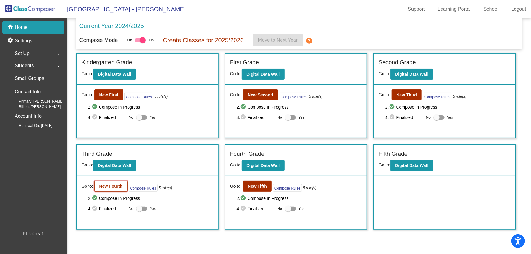
click at [115, 185] on b "New Fourth" at bounding box center [110, 186] width 23 height 5
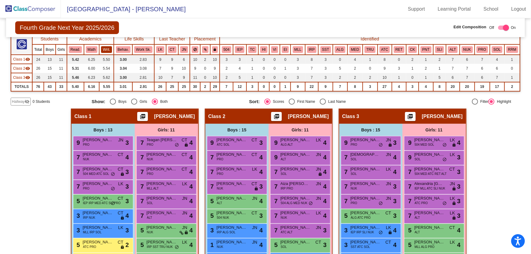
scroll to position [52, 0]
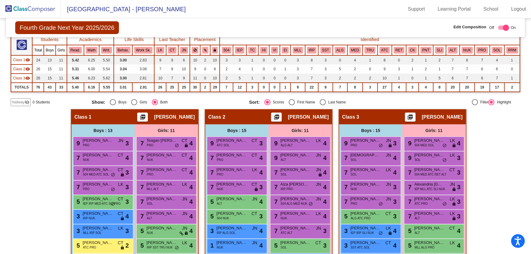
click at [37, 9] on img at bounding box center [30, 9] width 61 height 18
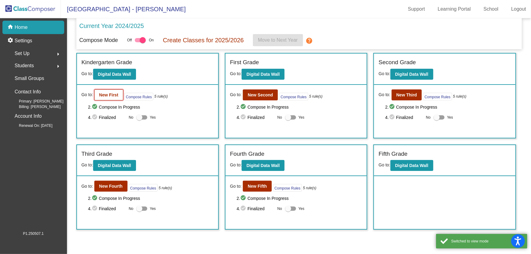
click at [107, 91] on button "New First" at bounding box center [108, 95] width 29 height 11
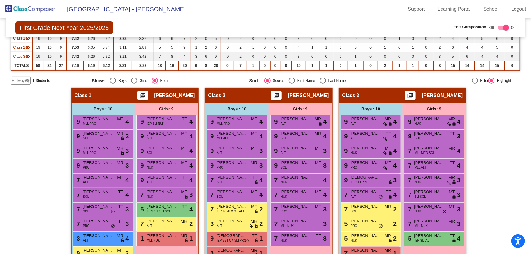
scroll to position [83, 0]
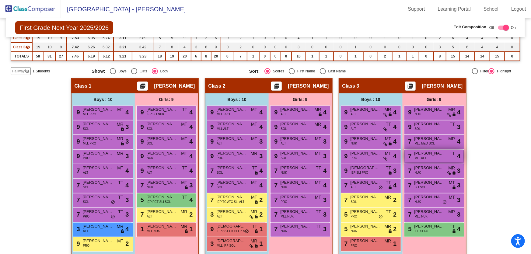
click at [432, 157] on div "7 Carolina Ueda Koike MLL ALT TT lock do_not_disturb_alt 4" at bounding box center [434, 156] width 58 height 12
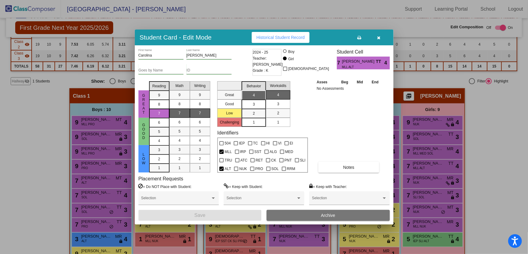
click at [379, 39] on icon "button" at bounding box center [378, 38] width 3 height 4
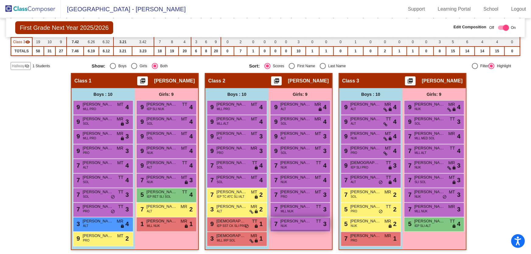
scroll to position [89, 0]
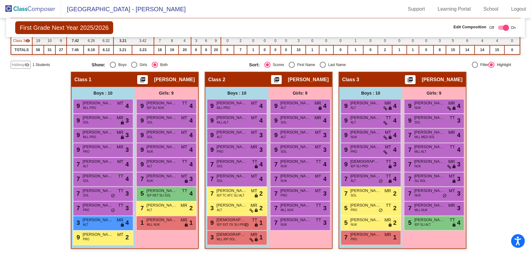
click at [43, 9] on img at bounding box center [30, 9] width 61 height 18
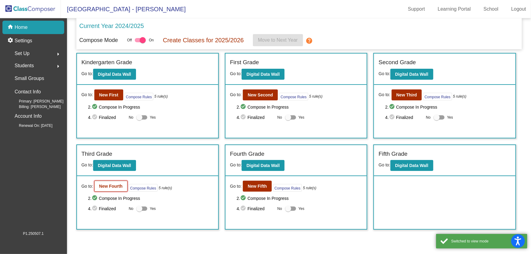
click at [119, 189] on button "New Fourth" at bounding box center [110, 186] width 33 height 11
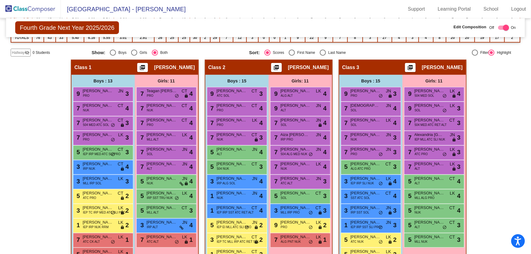
scroll to position [111, 0]
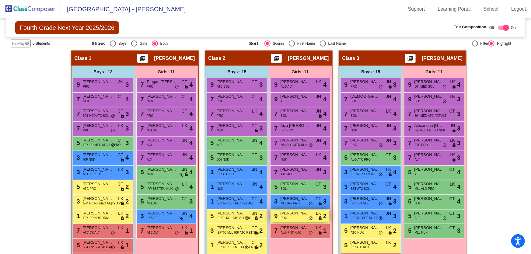
click at [292, 219] on div "9 [PERSON_NAME] PRO LK lock do_not_disturb_alt 2" at bounding box center [300, 216] width 58 height 12
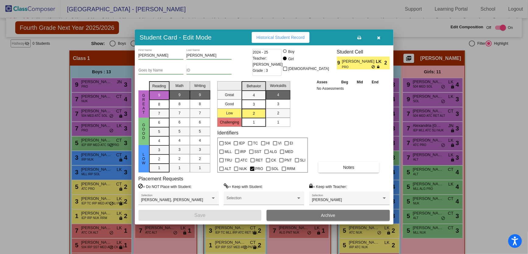
click at [378, 40] on icon "button" at bounding box center [378, 38] width 3 height 4
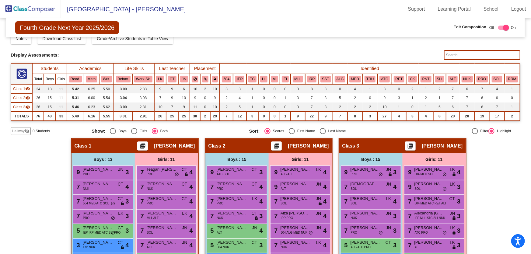
scroll to position [0, 0]
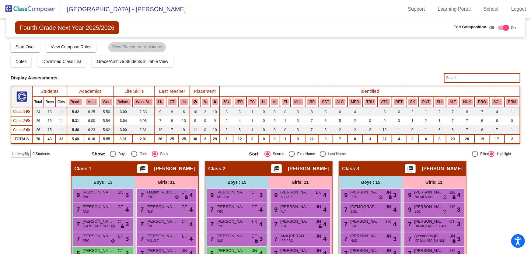
click at [452, 77] on input "text" at bounding box center [482, 78] width 76 height 10
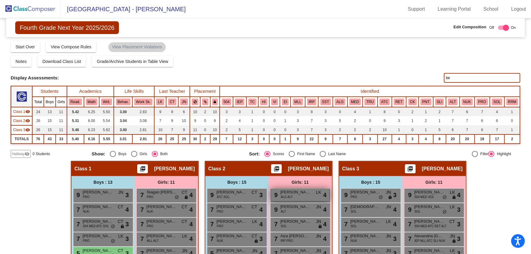
type input "b"
type input "[PERSON_NAME]"
click at [41, 7] on img at bounding box center [30, 9] width 61 height 18
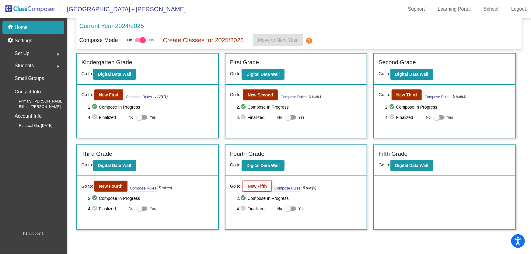
click at [253, 183] on button "New Fifth" at bounding box center [257, 186] width 29 height 11
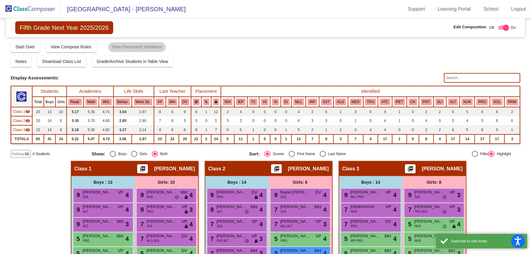
click at [447, 76] on input "text" at bounding box center [482, 78] width 76 height 10
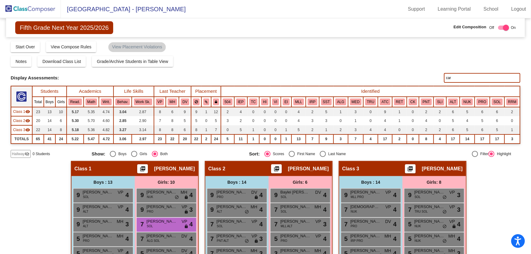
scroll to position [27, 0]
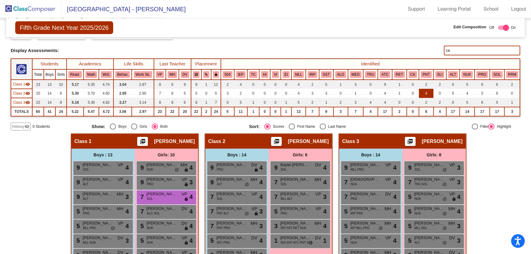
type input "c"
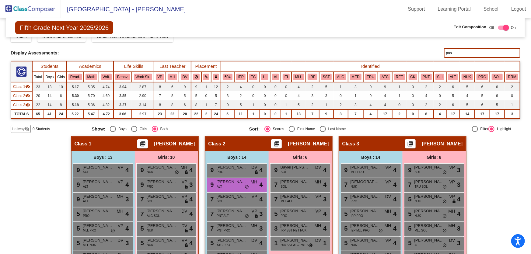
scroll to position [0, 0]
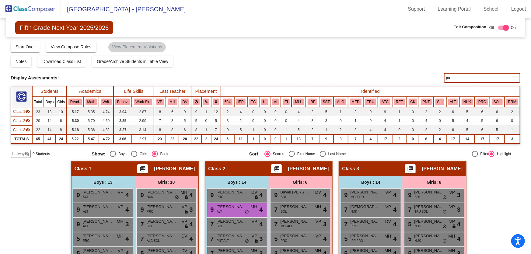
type input "p"
click at [454, 82] on input "he" at bounding box center [482, 78] width 76 height 10
type input "h"
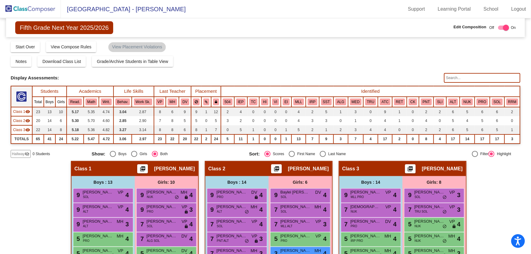
click at [416, 69] on div "Display Scores for Years: [DATE] - [DATE] [DATE] - [DATE] Grade/Archive Student…" at bounding box center [266, 99] width 510 height 117
click at [460, 76] on input "text" at bounding box center [482, 78] width 76 height 10
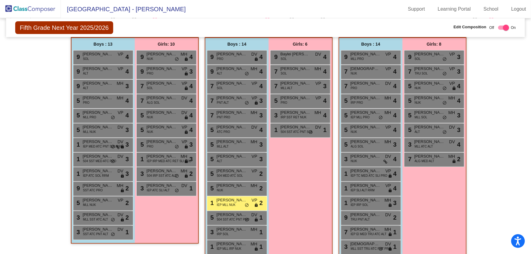
scroll to position [27, 0]
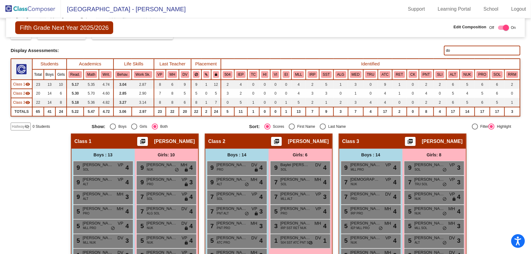
type input "d"
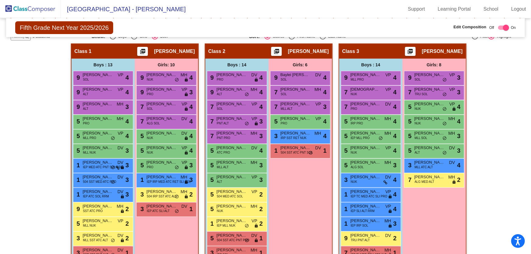
scroll to position [65, 0]
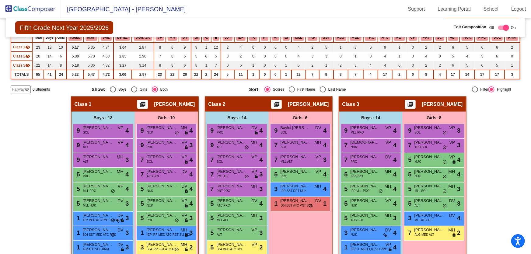
click at [48, 8] on img at bounding box center [30, 9] width 61 height 18
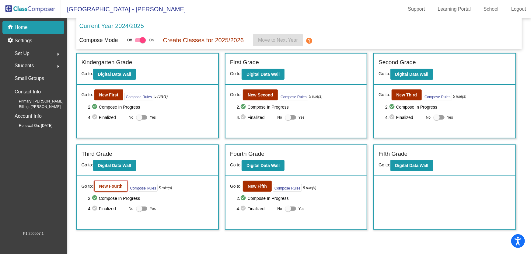
click at [107, 186] on b "New Fourth" at bounding box center [110, 186] width 23 height 5
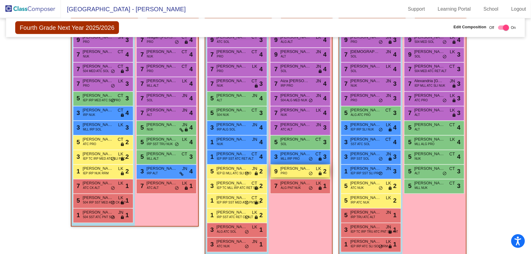
scroll to position [162, 0]
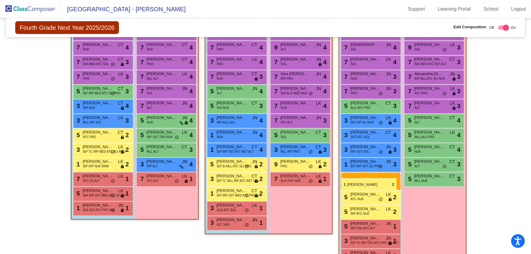
drag, startPoint x: 234, startPoint y: 207, endPoint x: 342, endPoint y: 178, distance: 112.2
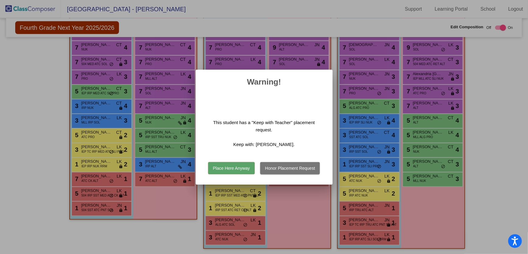
click at [245, 169] on button "Place Here Anyway" at bounding box center [231, 168] width 47 height 12
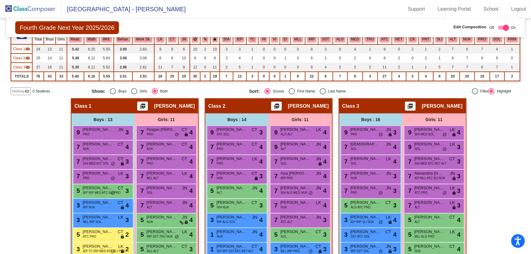
scroll to position [107, 0]
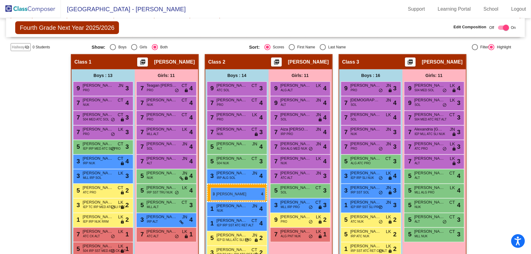
drag, startPoint x: 370, startPoint y: 189, endPoint x: 211, endPoint y: 188, distance: 159.3
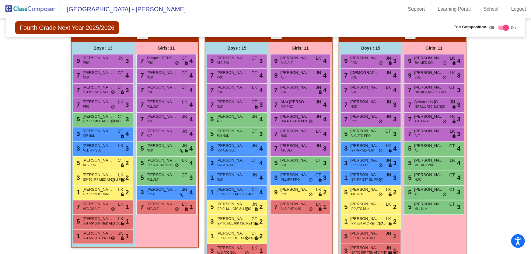
scroll to position [135, 0]
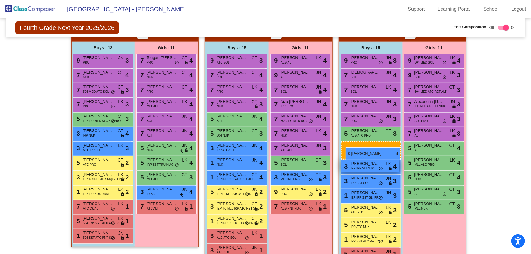
drag, startPoint x: 235, startPoint y: 162, endPoint x: 346, endPoint y: 147, distance: 112.2
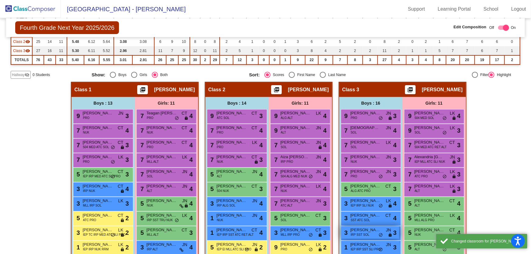
scroll to position [52, 0]
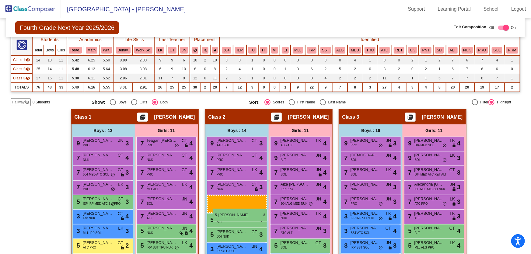
drag, startPoint x: 362, startPoint y: 213, endPoint x: 213, endPoint y: 209, distance: 149.3
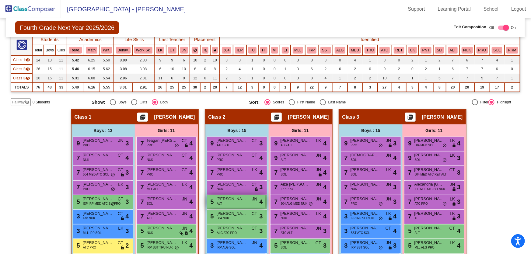
scroll to position [79, 0]
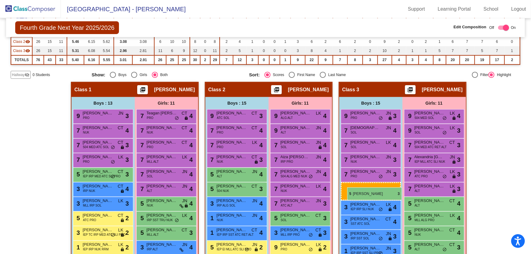
drag, startPoint x: 241, startPoint y: 205, endPoint x: 347, endPoint y: 187, distance: 108.1
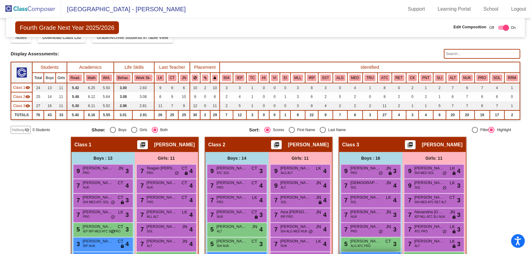
scroll to position [135, 0]
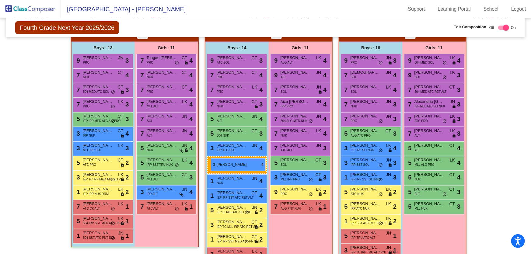
drag, startPoint x: 365, startPoint y: 163, endPoint x: 211, endPoint y: 158, distance: 154.5
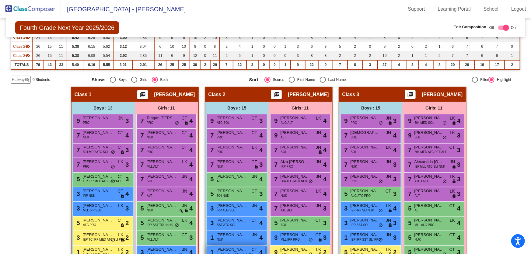
scroll to position [79, 0]
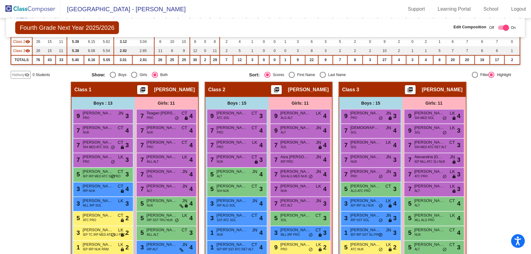
drag, startPoint x: 206, startPoint y: 192, endPoint x: 200, endPoint y: 188, distance: 6.3
click at [200, 188] on div "Hallway - Hallway Class picture_as_pdf Add Student First Name Last Name Student…" at bounding box center [266, 210] width 510 height 256
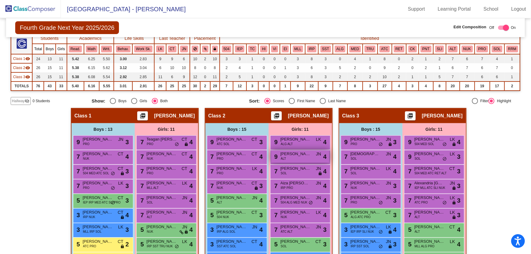
scroll to position [52, 0]
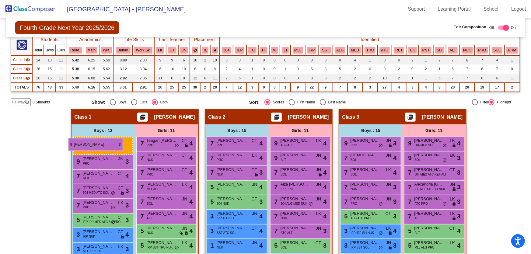
drag, startPoint x: 234, startPoint y: 142, endPoint x: 68, endPoint y: 138, distance: 166.0
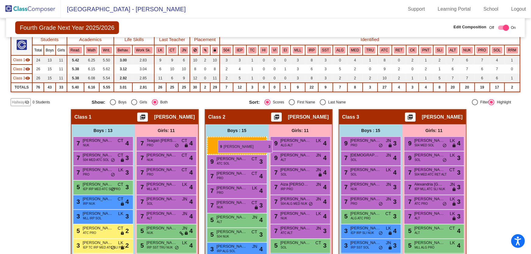
drag, startPoint x: 85, startPoint y: 142, endPoint x: 218, endPoint y: 140, distance: 132.8
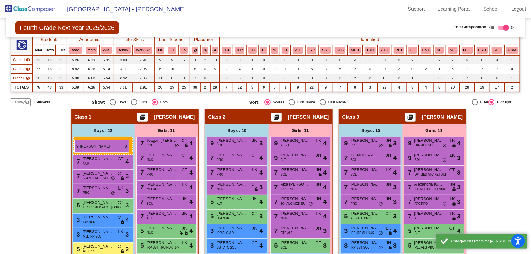
drag, startPoint x: 238, startPoint y: 143, endPoint x: 74, endPoint y: 140, distance: 163.6
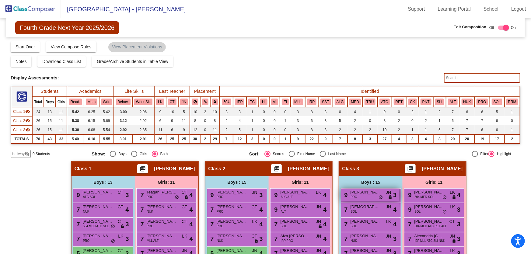
scroll to position [27, 0]
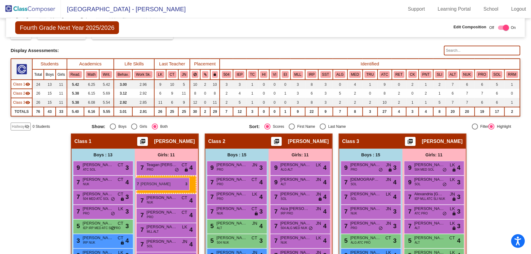
drag, startPoint x: 435, startPoint y: 196, endPoint x: 135, endPoint y: 178, distance: 301.2
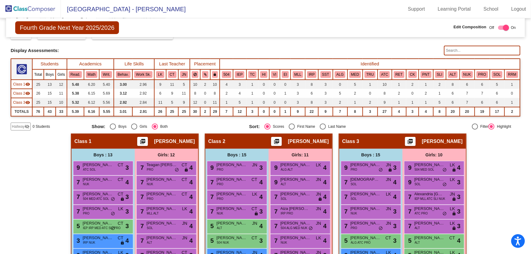
scroll to position [55, 0]
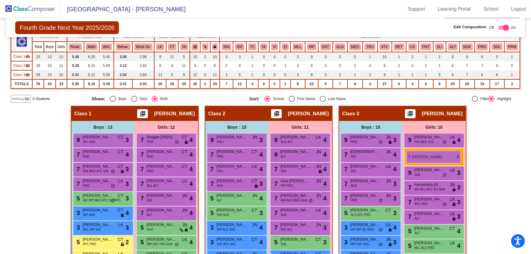
drag, startPoint x: 151, startPoint y: 227, endPoint x: 407, endPoint y: 151, distance: 266.8
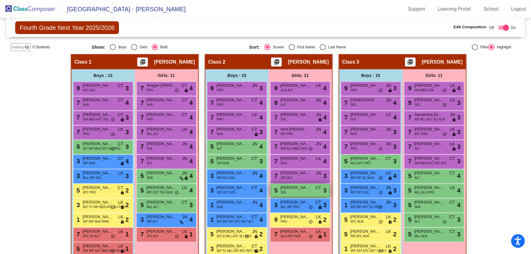
scroll to position [135, 0]
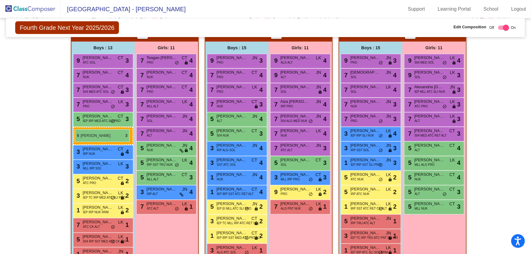
drag, startPoint x: 372, startPoint y: 135, endPoint x: 75, endPoint y: 129, distance: 297.0
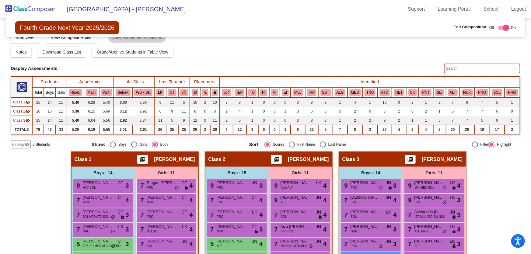
scroll to position [0, 0]
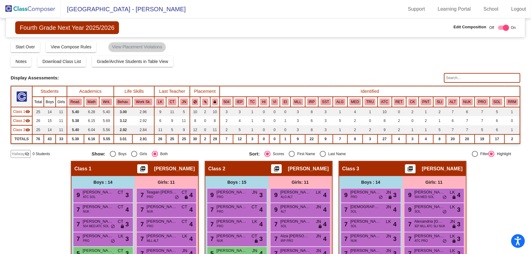
click at [29, 13] on img at bounding box center [30, 9] width 61 height 18
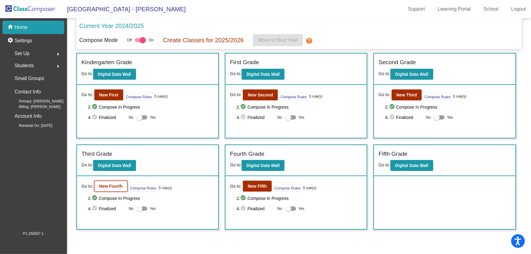
click at [113, 185] on b "New Fourth" at bounding box center [110, 186] width 23 height 5
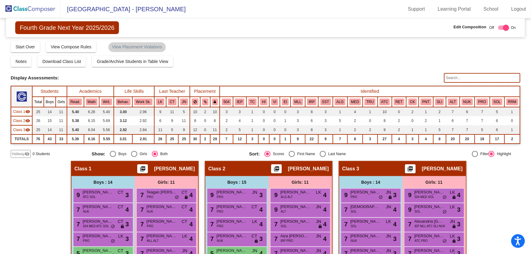
click at [41, 9] on img at bounding box center [30, 9] width 61 height 18
